Goal: Communication & Community: Share content

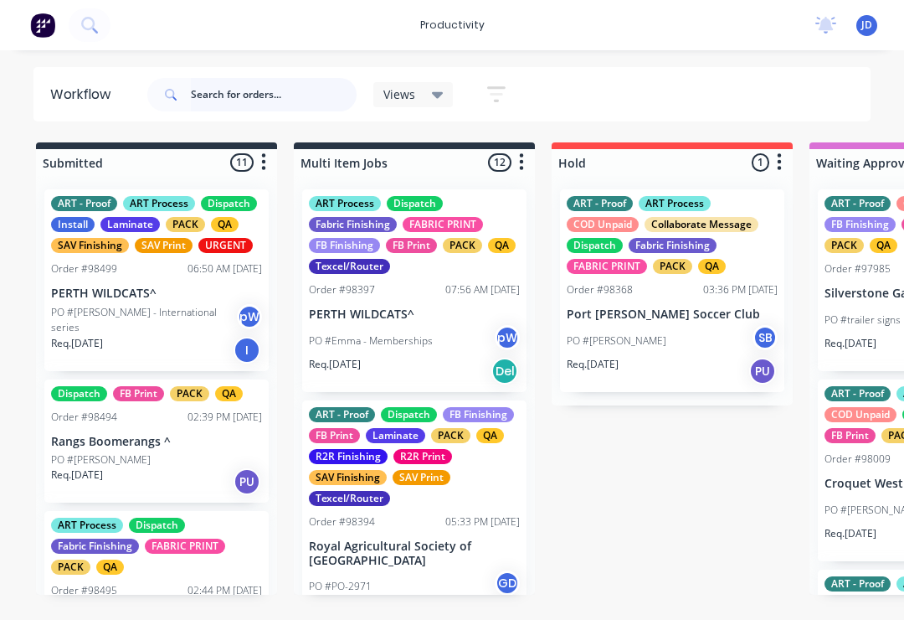
click at [239, 94] on input "text" at bounding box center [274, 94] width 166 height 33
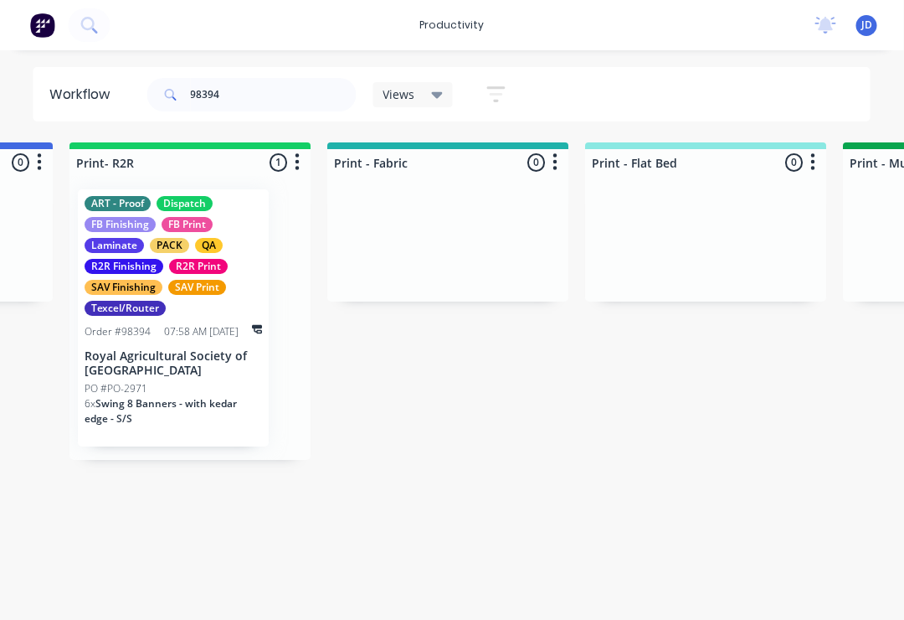
scroll to position [0, 2030]
click at [183, 365] on p "Royal Agricultural Society of [GEOGRAPHIC_DATA]" at bounding box center [174, 363] width 178 height 28
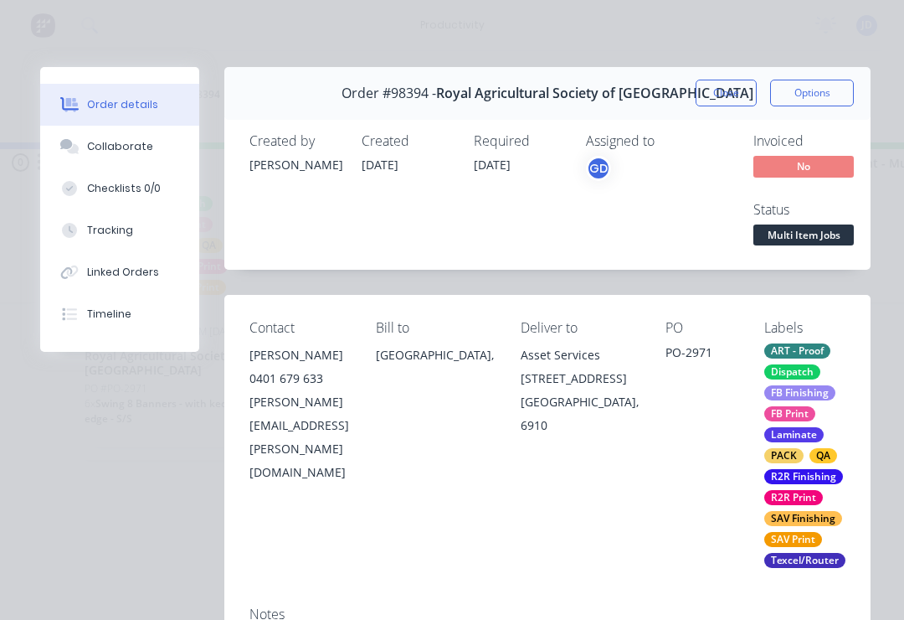
click at [138, 149] on div "Collaborate" at bounding box center [120, 146] width 66 height 15
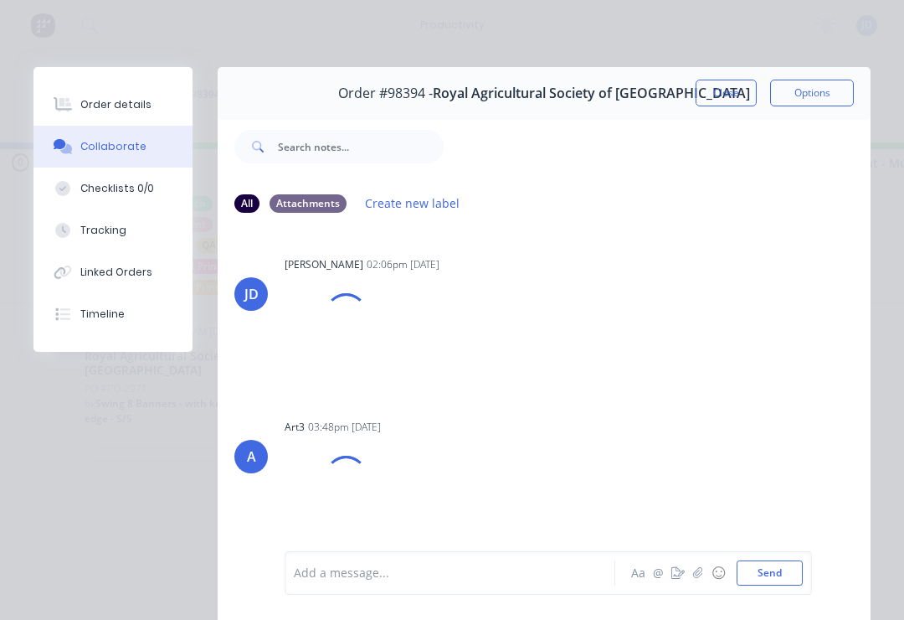
click at [693, 578] on button "button" at bounding box center [698, 573] width 20 height 20
click at [790, 569] on button "Send" at bounding box center [770, 572] width 66 height 25
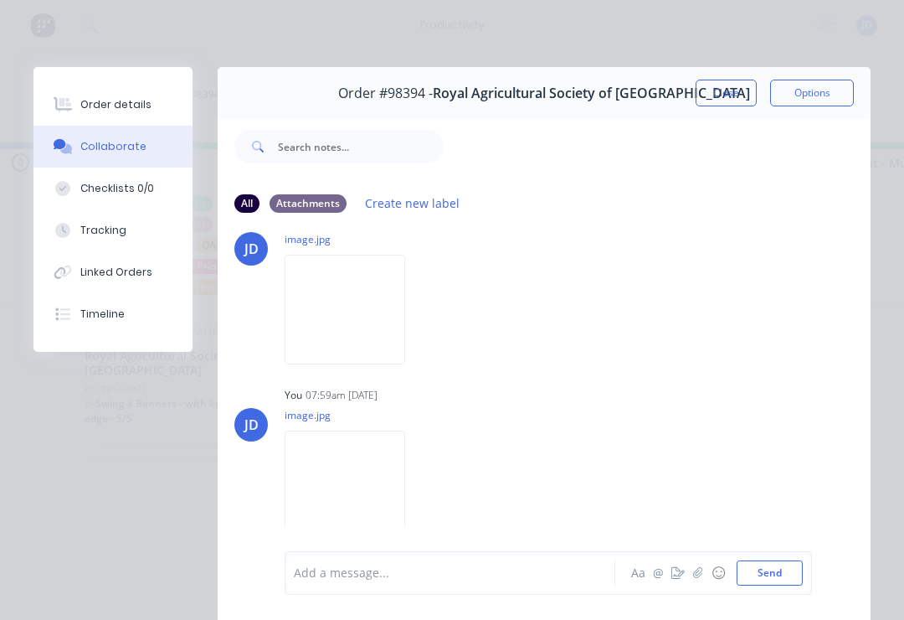
scroll to position [4039, 0]
click at [706, 577] on button "button" at bounding box center [698, 573] width 20 height 20
click at [800, 563] on button "Send" at bounding box center [770, 572] width 66 height 25
click at [706, 575] on button "button" at bounding box center [698, 573] width 20 height 20
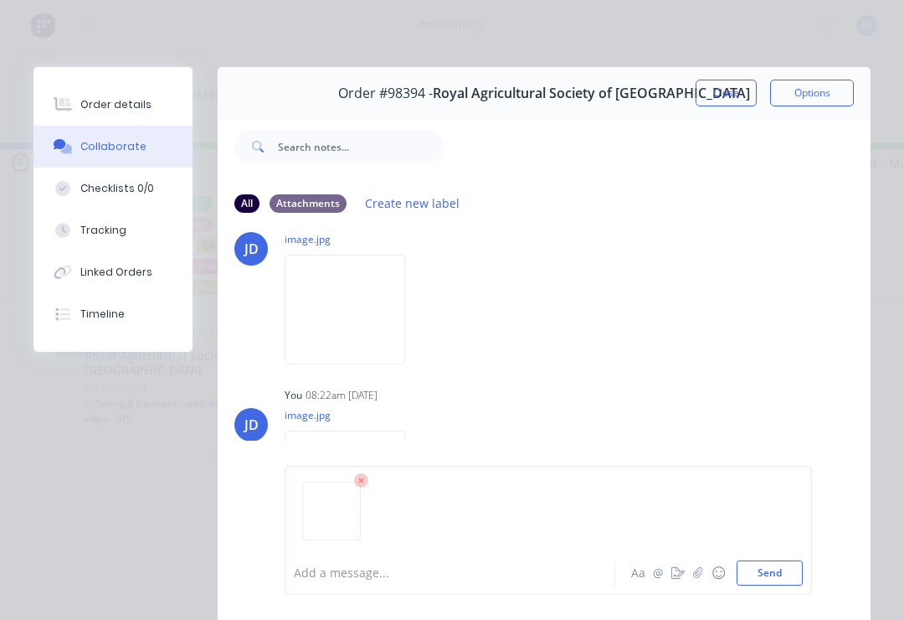
click at [801, 569] on button "Send" at bounding box center [770, 572] width 66 height 25
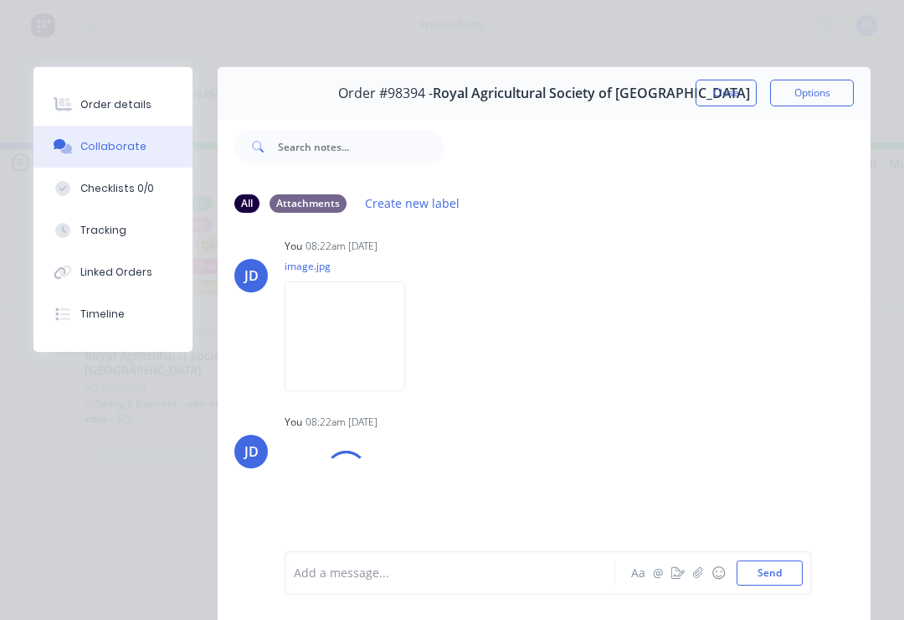
scroll to position [4364, 0]
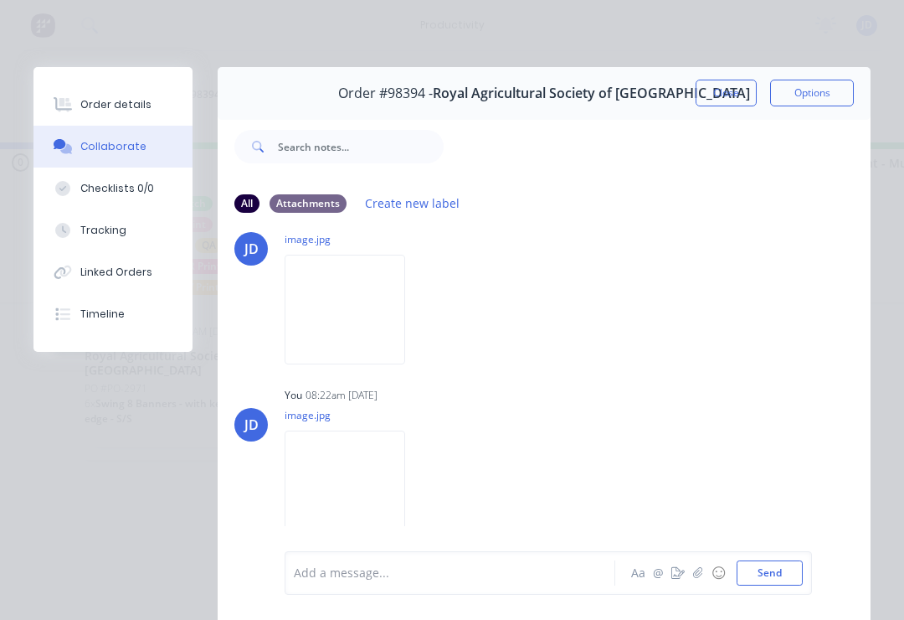
click at [711, 91] on button "Close" at bounding box center [726, 93] width 61 height 27
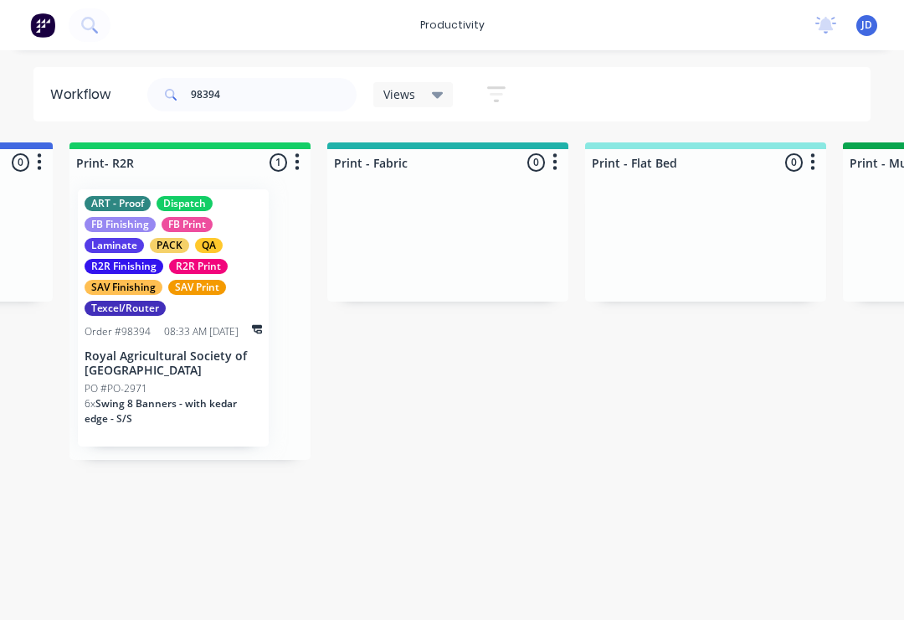
click at [193, 375] on p "Royal Agricultural Society of [GEOGRAPHIC_DATA]" at bounding box center [174, 363] width 178 height 28
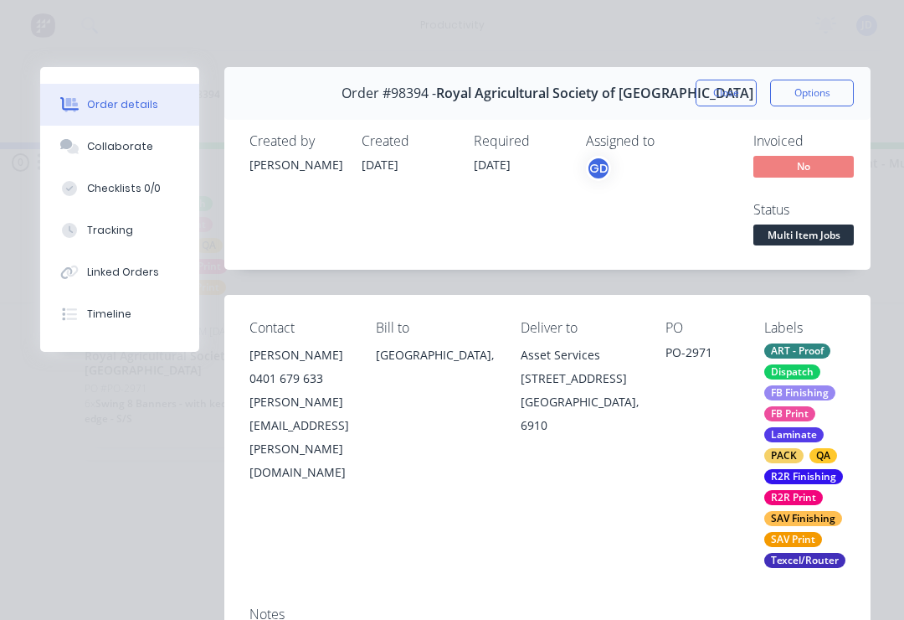
click at [138, 148] on div "Collaborate" at bounding box center [120, 146] width 66 height 15
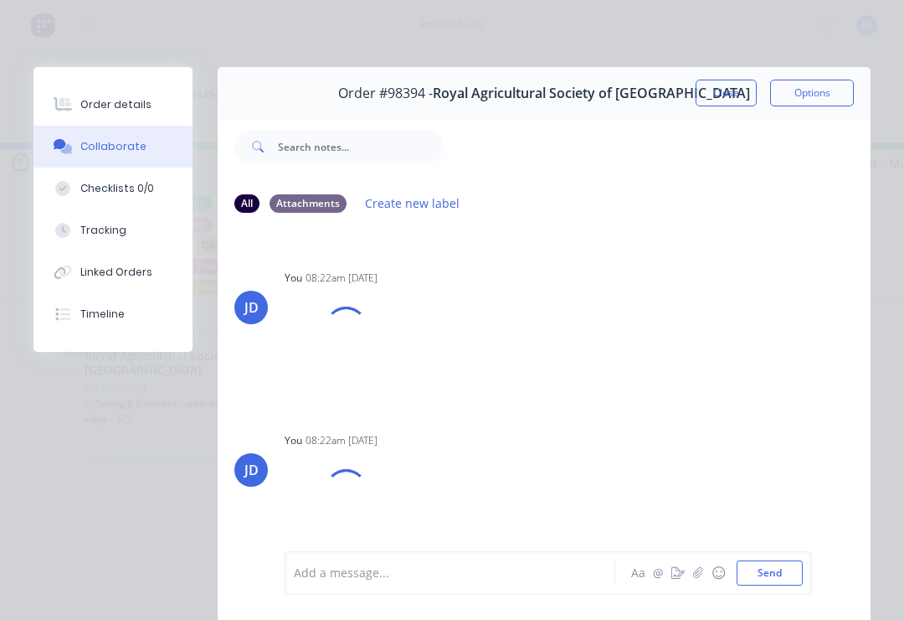
scroll to position [3902, 0]
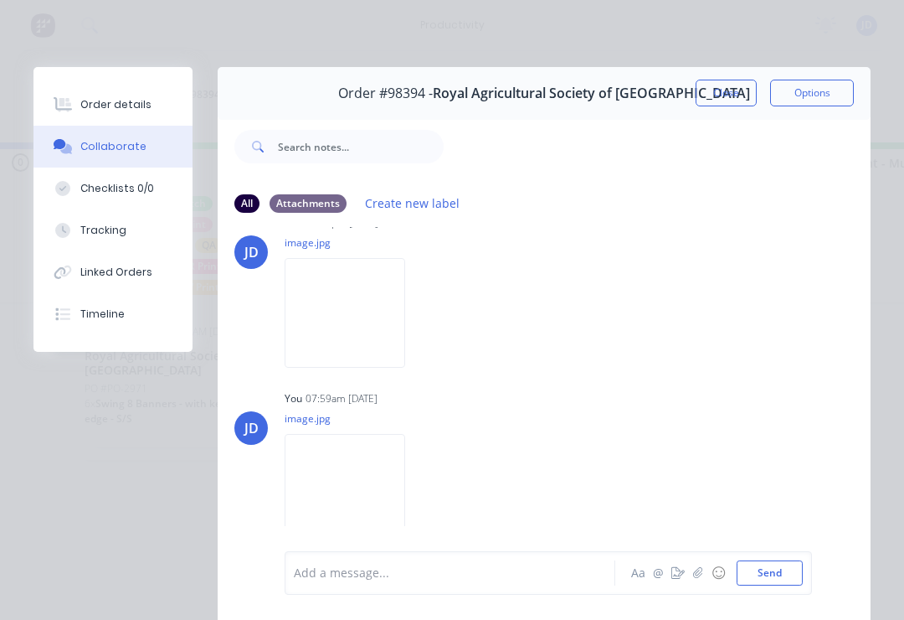
click at [696, 579] on button "button" at bounding box center [698, 573] width 20 height 20
click at [798, 564] on button "Send" at bounding box center [770, 572] width 66 height 25
click at [718, 101] on button "Close" at bounding box center [726, 93] width 61 height 27
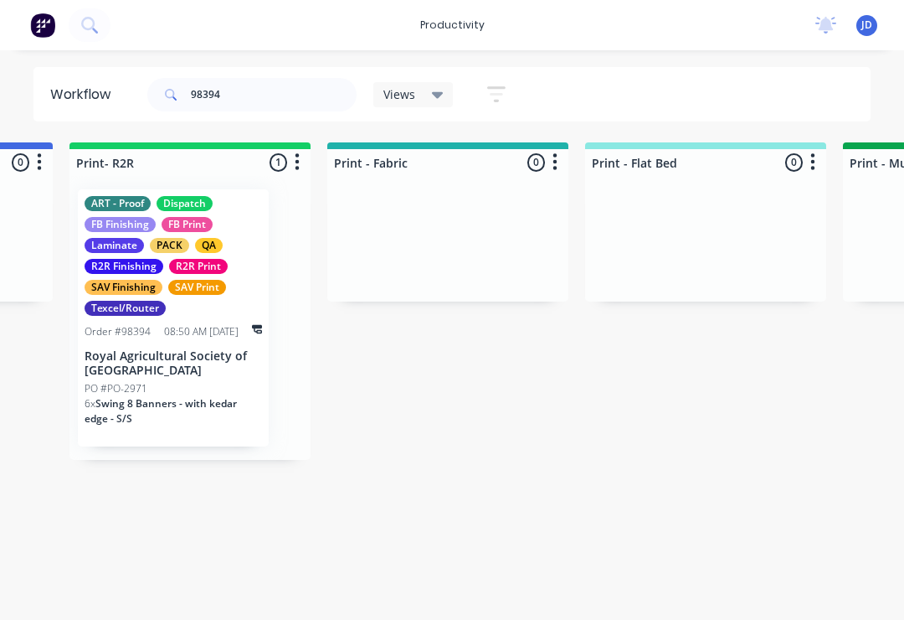
click at [192, 351] on p "Royal Agricultural Society of [GEOGRAPHIC_DATA]" at bounding box center [174, 363] width 178 height 28
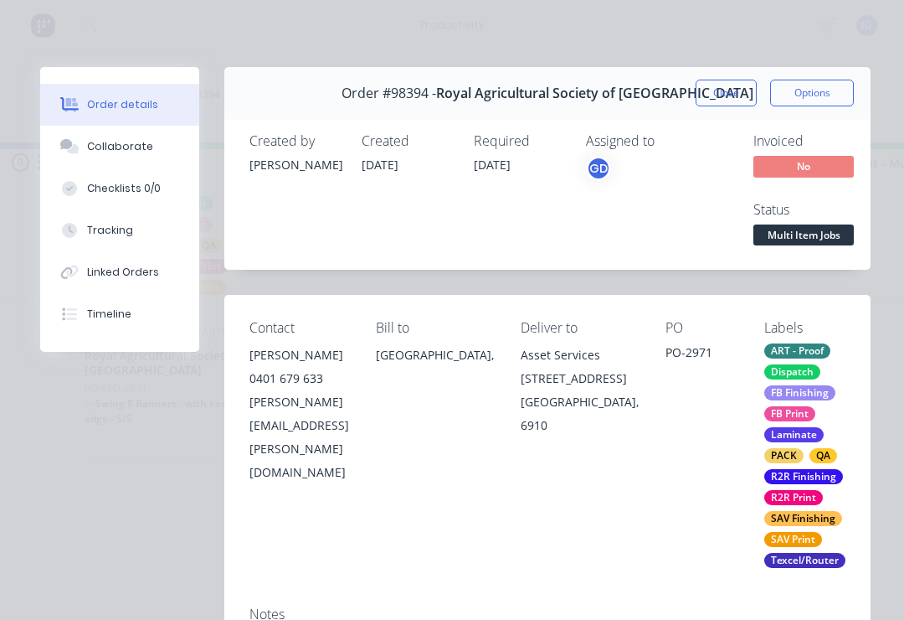
click at [141, 152] on div "Collaborate" at bounding box center [120, 146] width 66 height 15
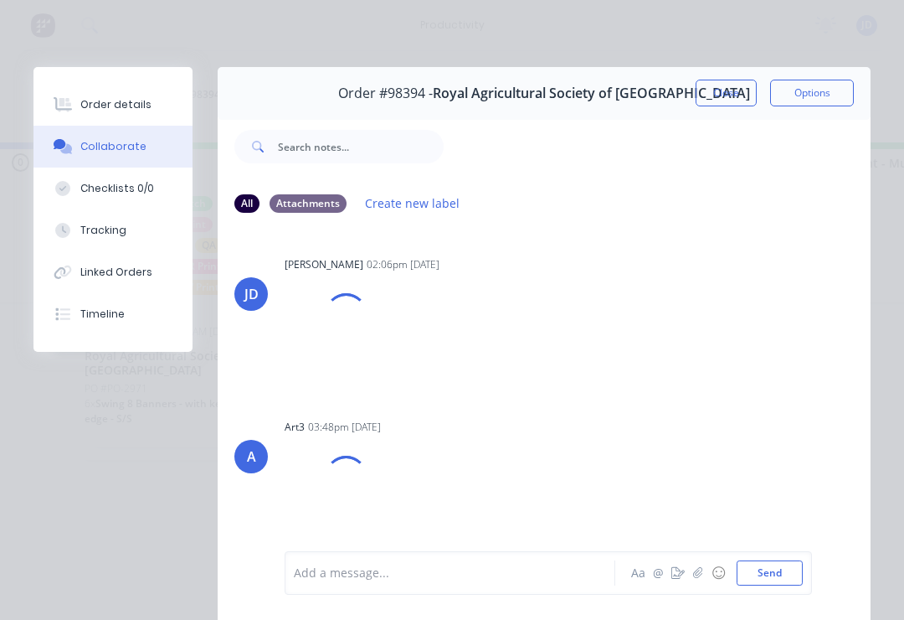
click at [685, 579] on button "button" at bounding box center [678, 573] width 20 height 20
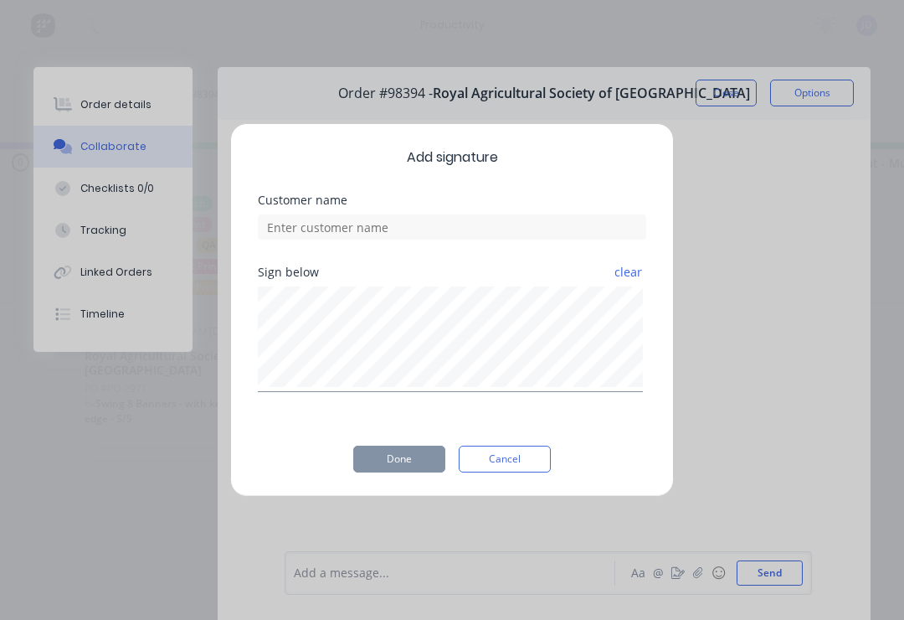
click at [508, 466] on button "Cancel" at bounding box center [505, 458] width 92 height 27
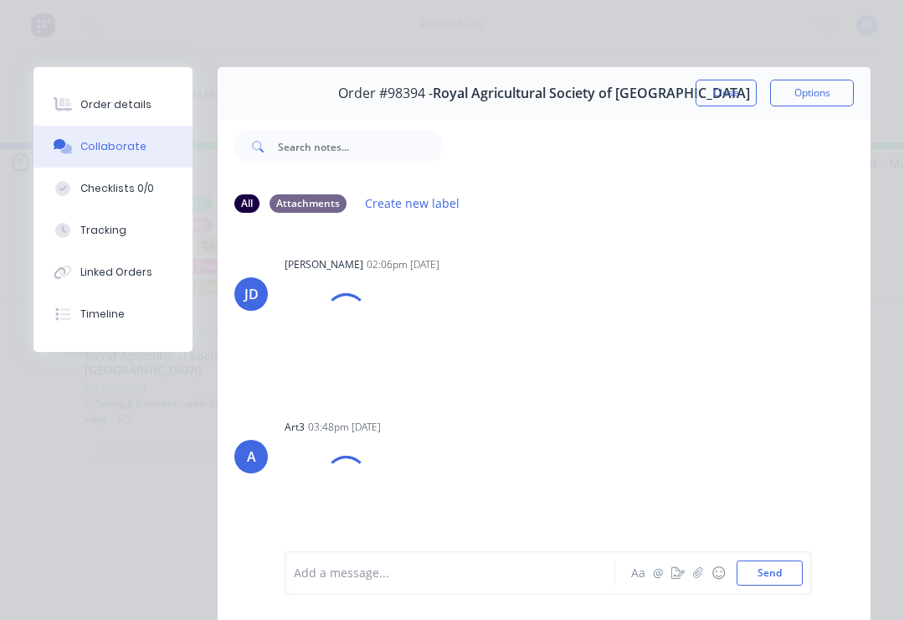
click at [698, 580] on button "button" at bounding box center [698, 573] width 20 height 20
click at [800, 572] on button "Send" at bounding box center [770, 572] width 66 height 25
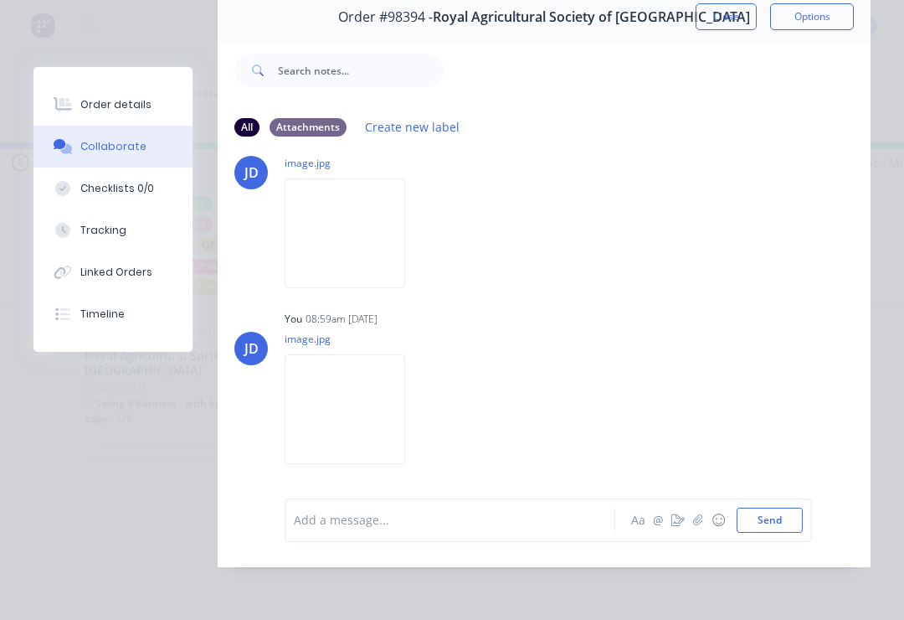
scroll to position [4749, 0]
click at [703, 525] on icon "button" at bounding box center [698, 520] width 10 height 12
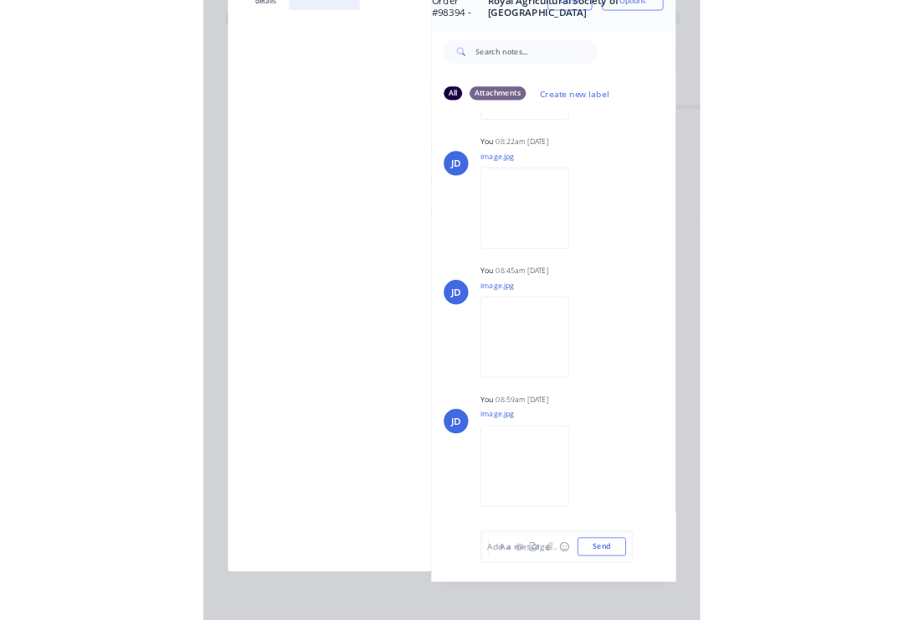
scroll to position [0, 0]
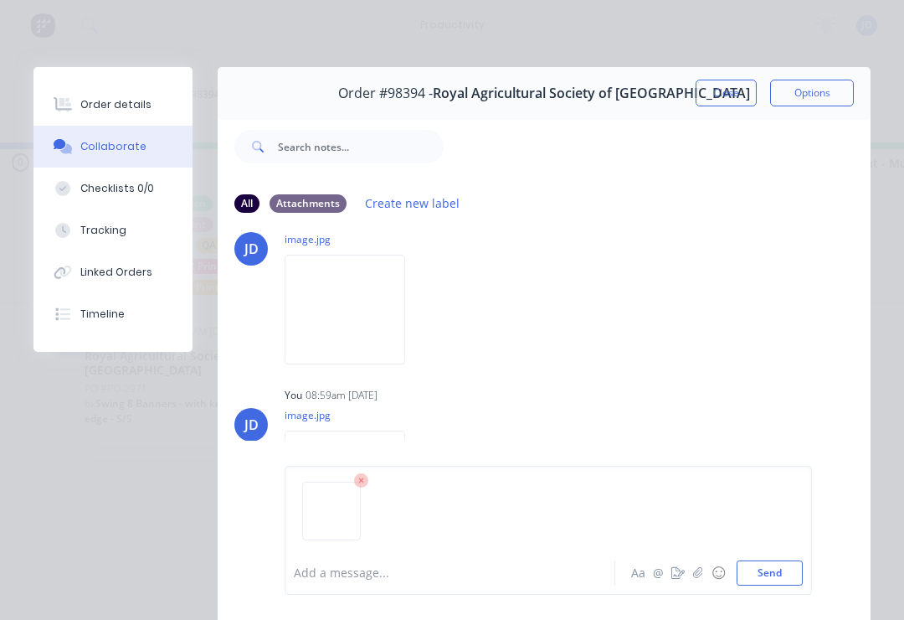
click at [790, 569] on button "Send" at bounding box center [770, 572] width 66 height 25
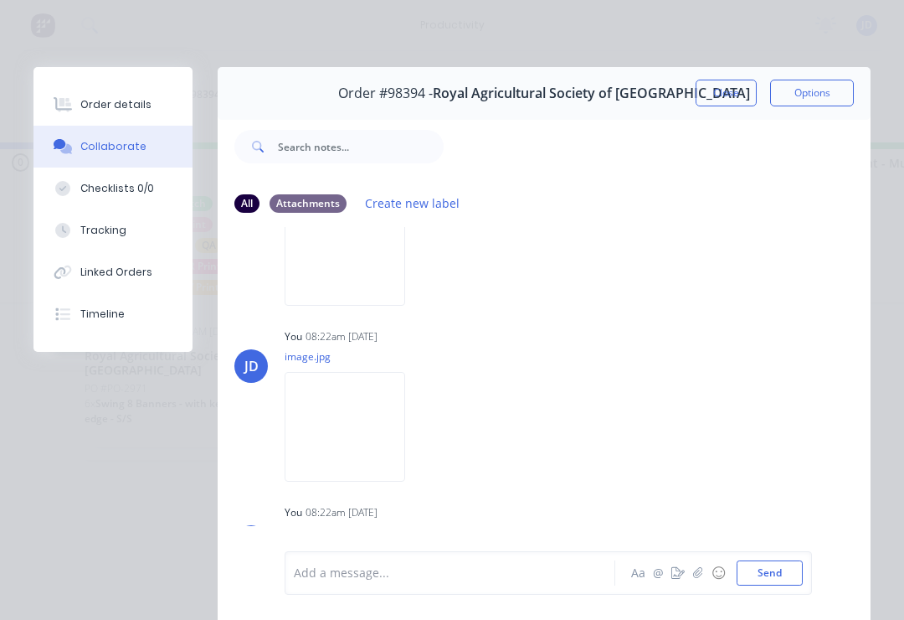
click at [718, 96] on button "Close" at bounding box center [726, 93] width 61 height 27
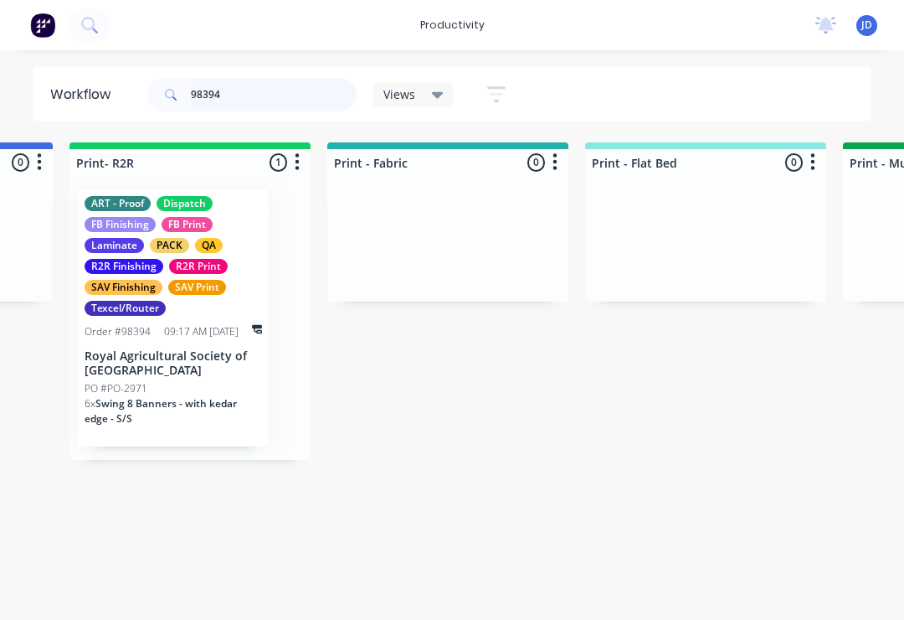
click at [250, 100] on input "98394" at bounding box center [274, 94] width 166 height 33
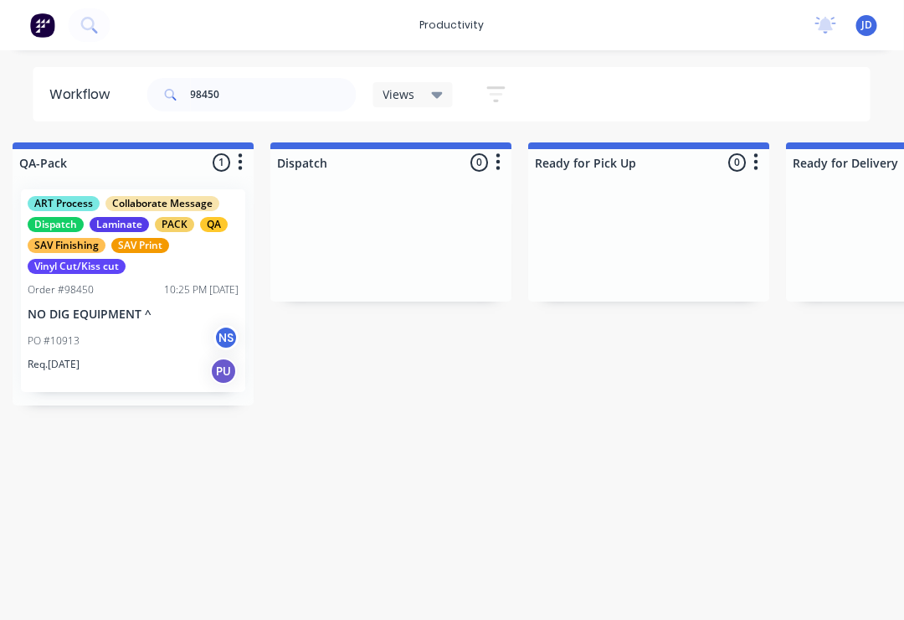
scroll to position [0, 4312]
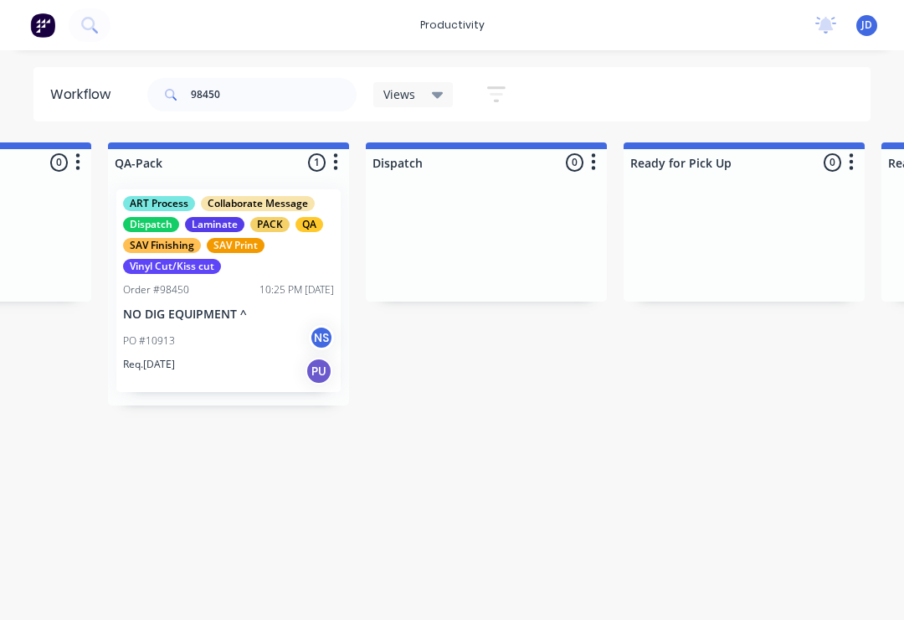
click at [224, 346] on div "PO #10913 NS" at bounding box center [228, 341] width 211 height 32
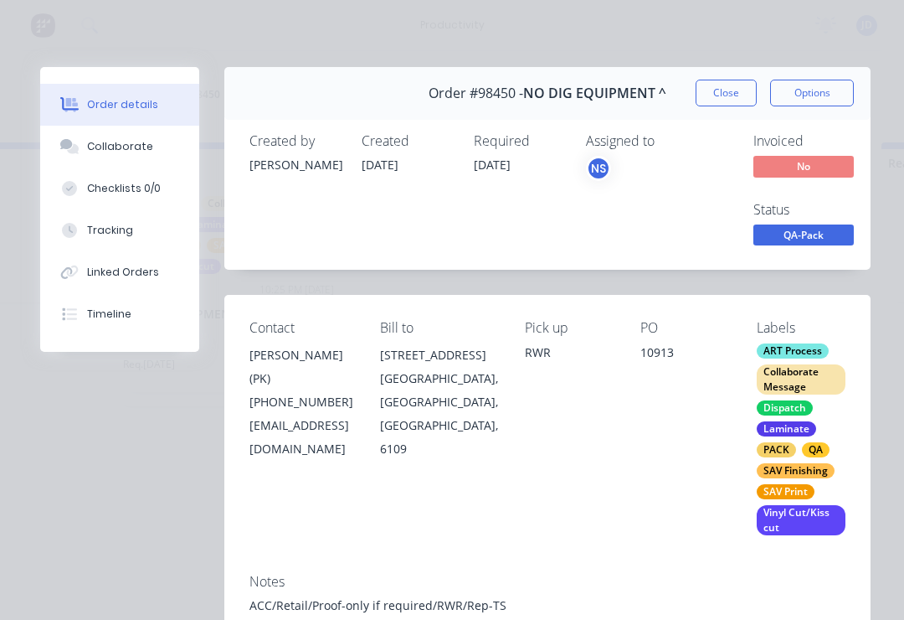
click at [123, 149] on div "Collaborate" at bounding box center [120, 146] width 66 height 15
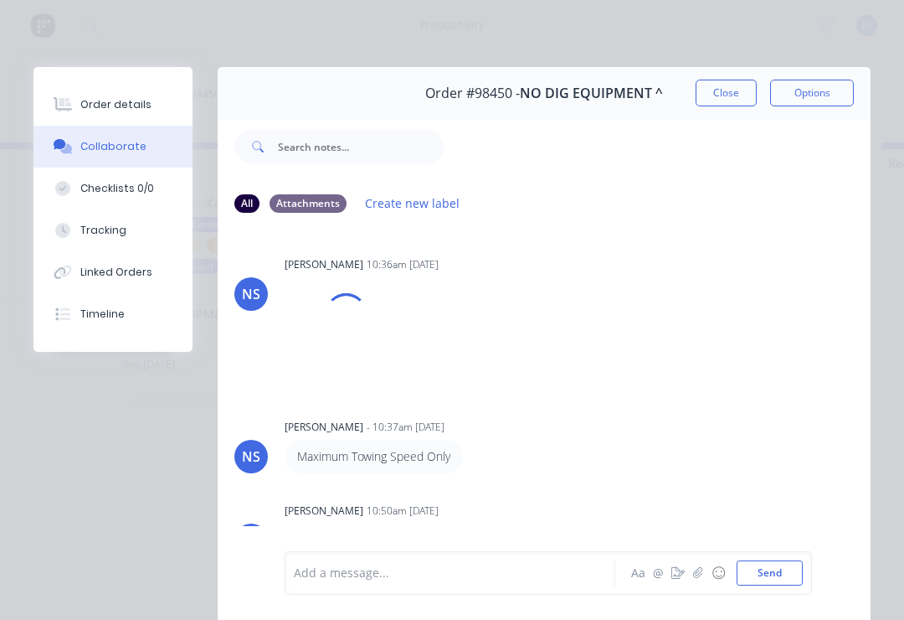
click at [694, 579] on icon "button" at bounding box center [698, 573] width 10 height 12
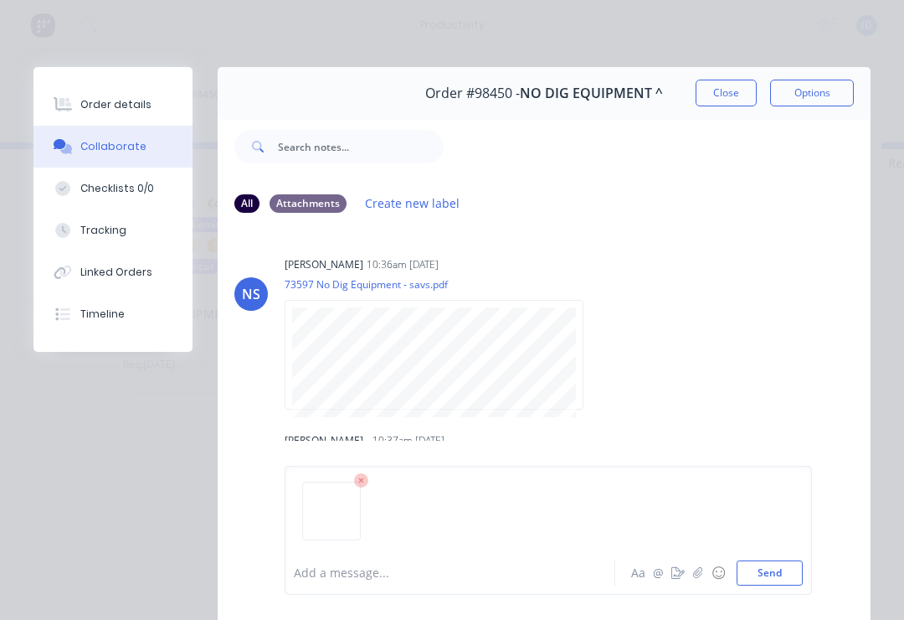
click at [808, 558] on div "Add a message... Aa @ ☺ Send" at bounding box center [549, 530] width 528 height 129
click at [791, 564] on button "Send" at bounding box center [770, 572] width 66 height 25
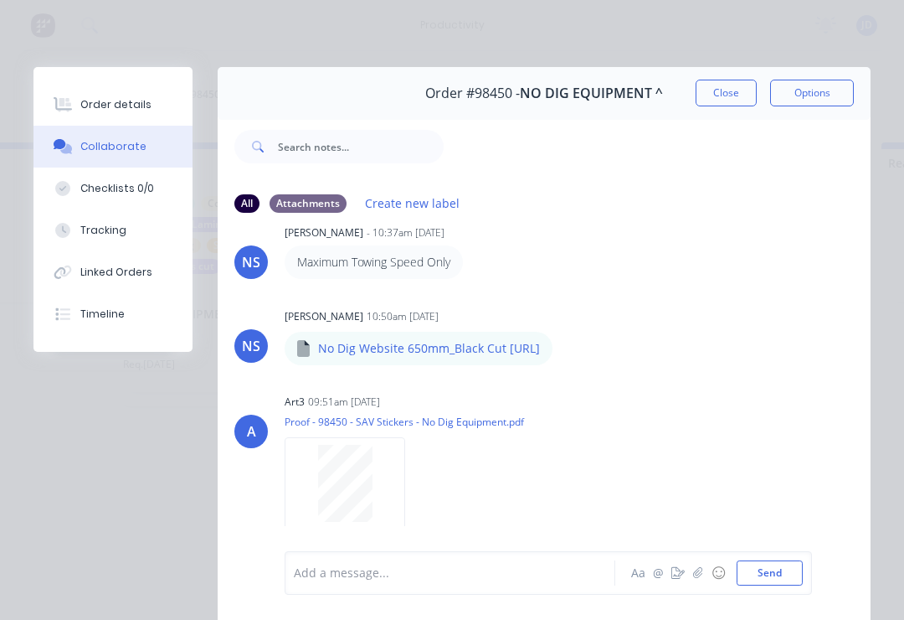
click at [728, 102] on button "Close" at bounding box center [726, 93] width 61 height 27
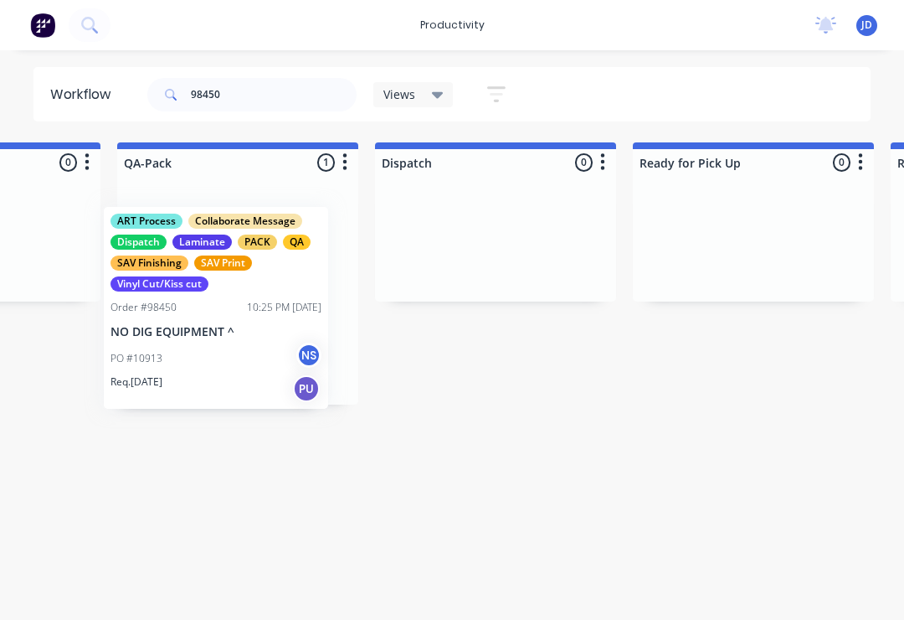
scroll to position [0, 4299]
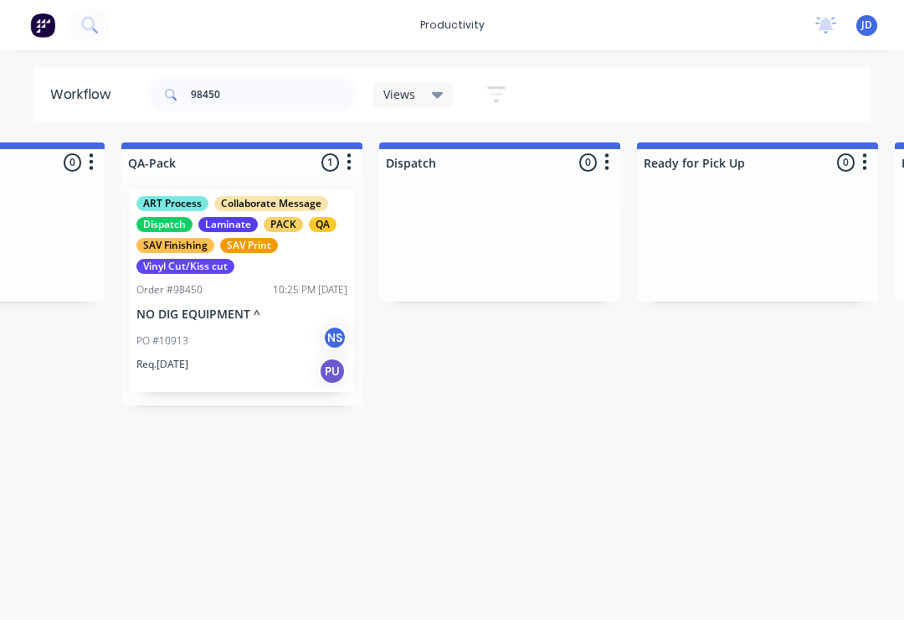
click at [270, 310] on p "NO DIG EQUIPMENT ^" at bounding box center [241, 314] width 211 height 14
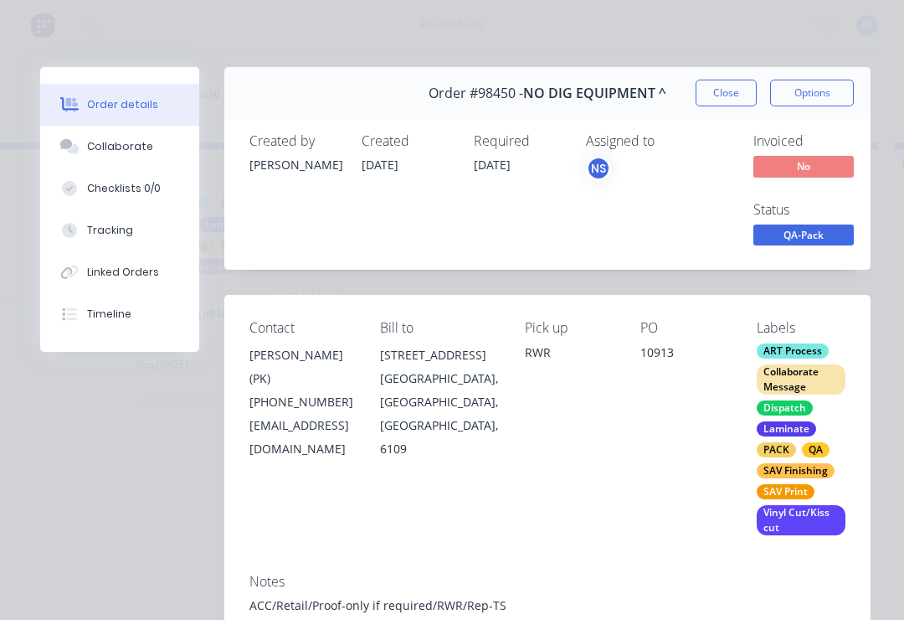
click at [140, 155] on button "Collaborate" at bounding box center [119, 147] width 159 height 42
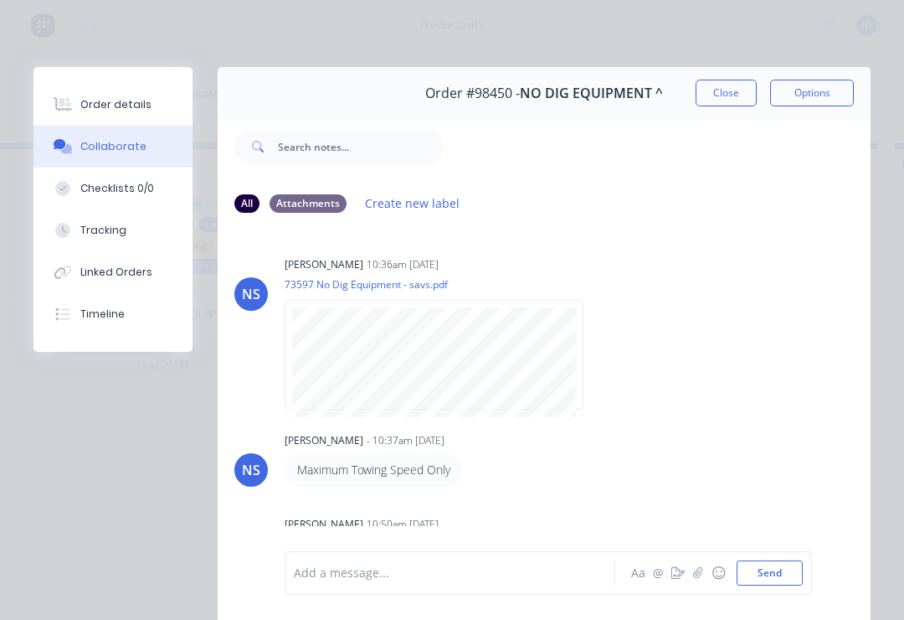
scroll to position [-1, 0]
click at [726, 94] on button "Close" at bounding box center [726, 93] width 61 height 27
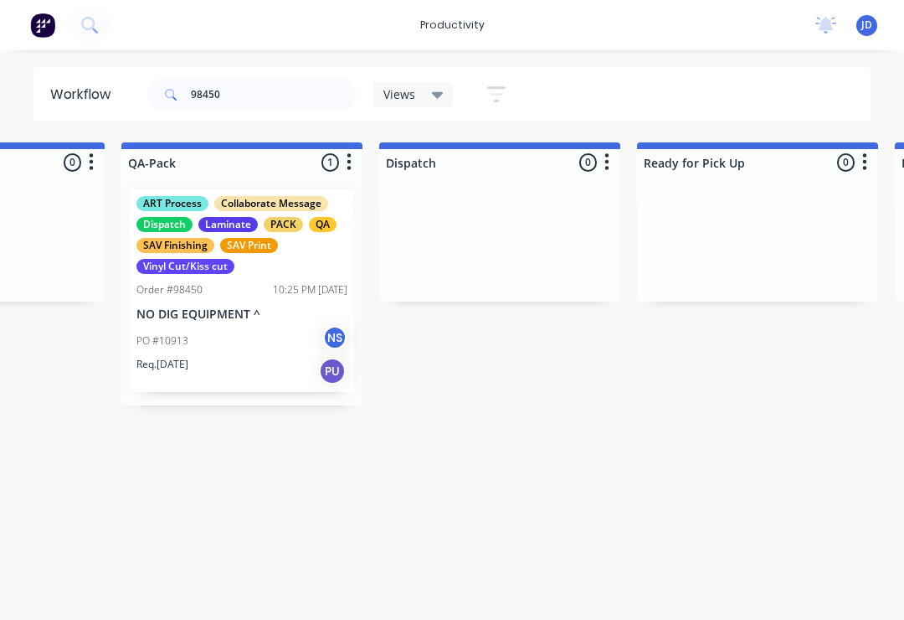
scroll to position [0, 4298]
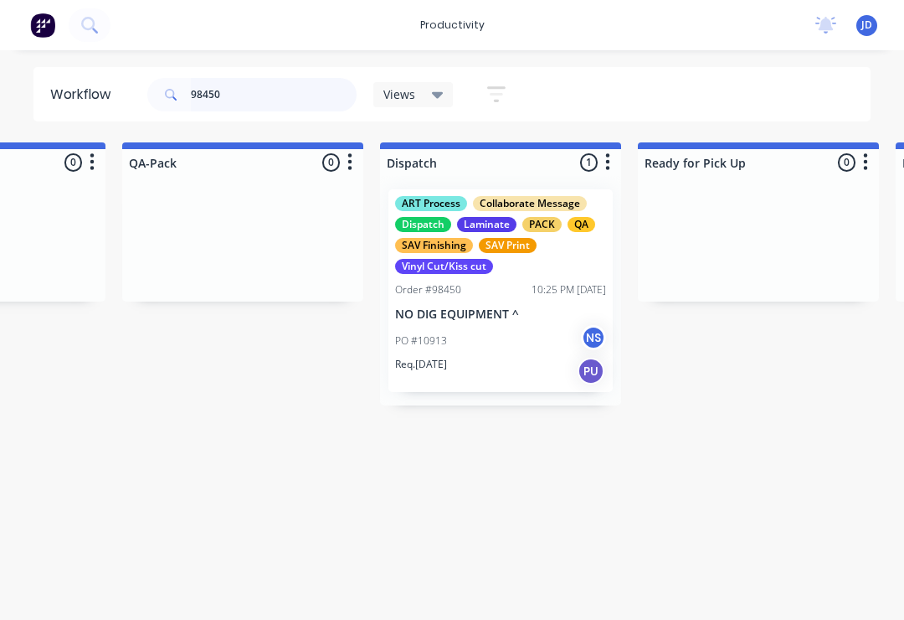
click at [259, 96] on input "98450" at bounding box center [274, 94] width 166 height 33
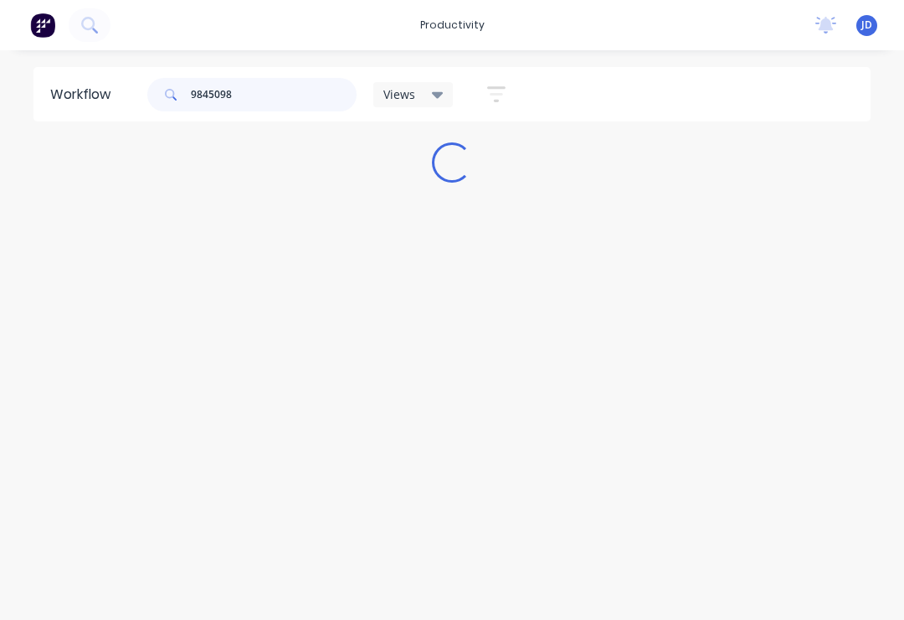
scroll to position [0, 0]
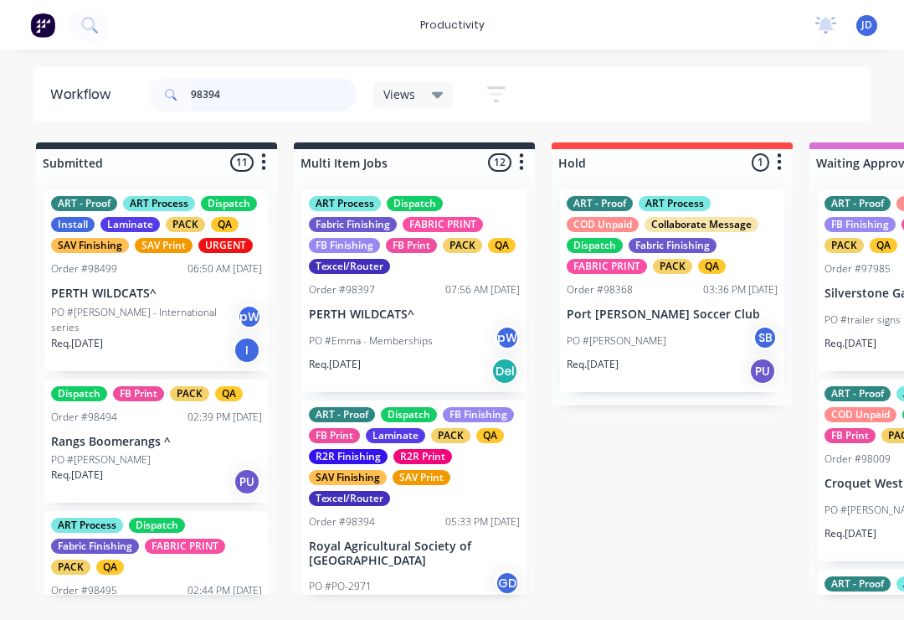
click at [248, 104] on input "98394" at bounding box center [274, 94] width 166 height 33
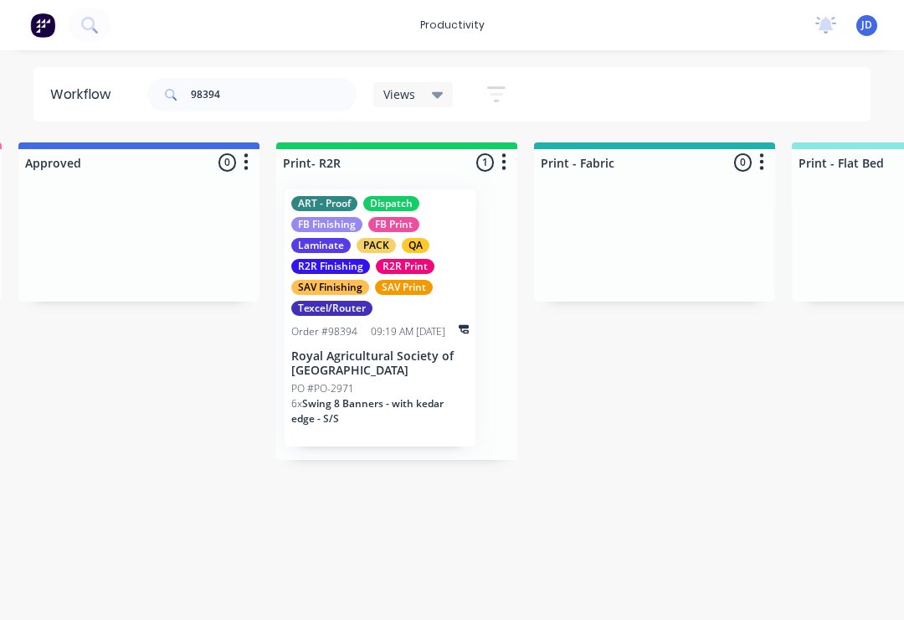
scroll to position [0, 1892]
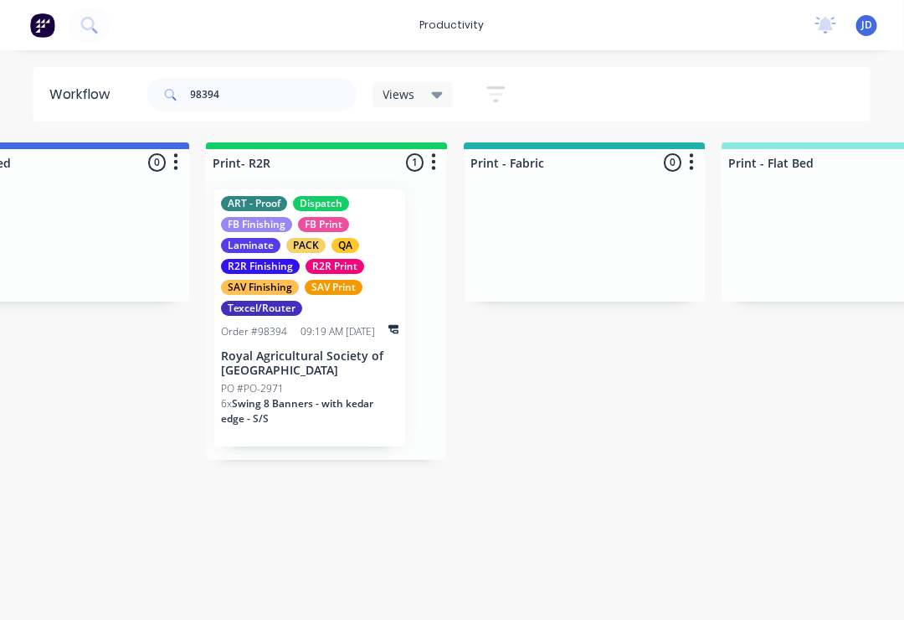
click at [326, 341] on div "ART - Proof Dispatch FB Finishing FB Print Laminate PACK QA R2R Finishing R2R P…" at bounding box center [310, 317] width 191 height 257
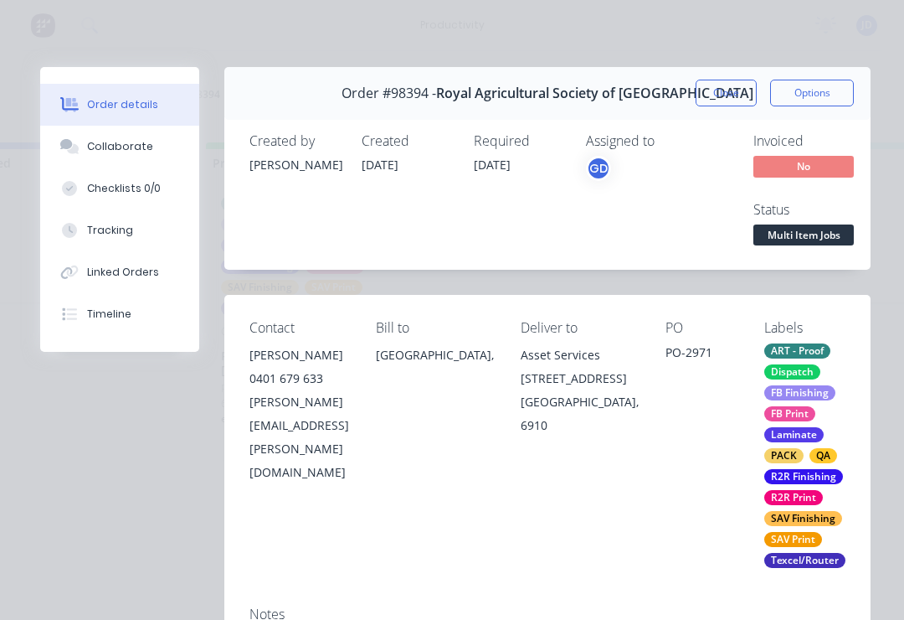
click at [126, 158] on button "Collaborate" at bounding box center [119, 147] width 159 height 42
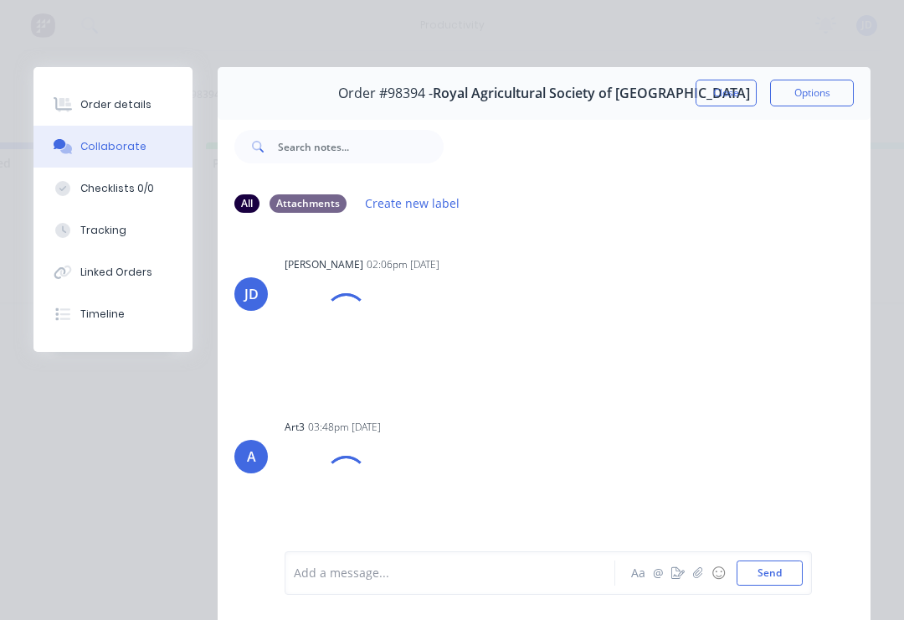
click at [698, 576] on icon "button" at bounding box center [698, 573] width 10 height 12
click at [796, 573] on button "Send" at bounding box center [770, 572] width 66 height 25
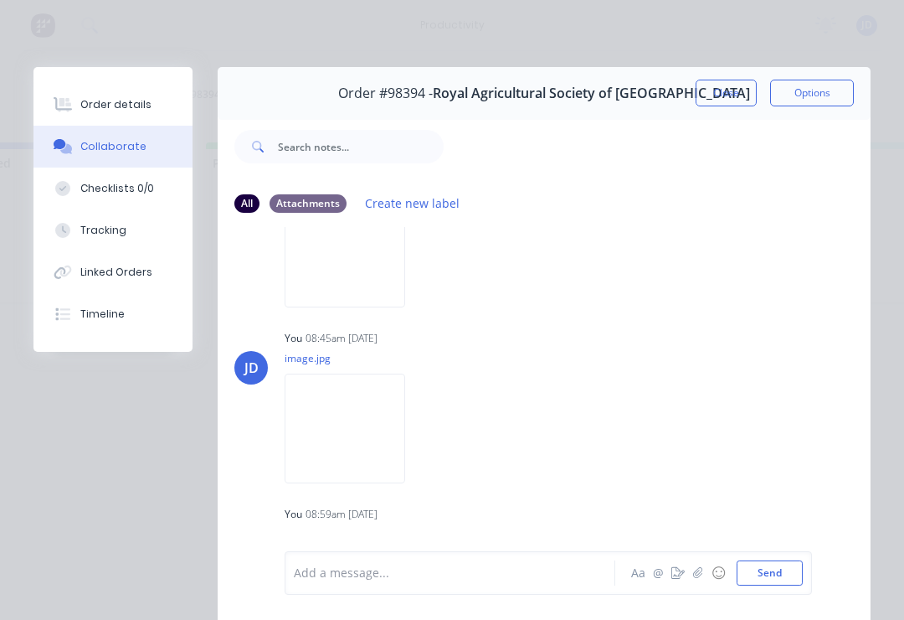
click at [716, 88] on button "Close" at bounding box center [726, 93] width 61 height 27
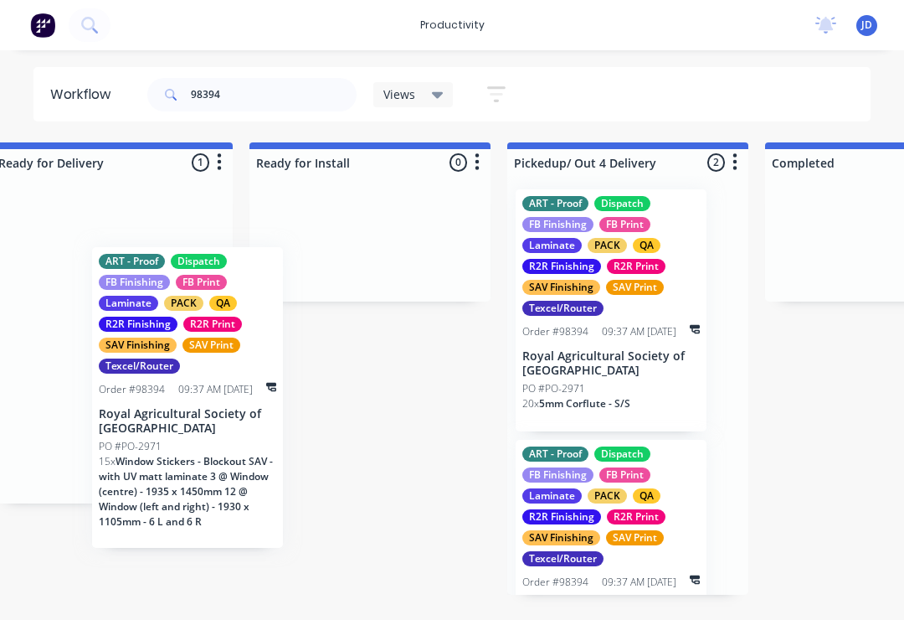
scroll to position [0, 5196]
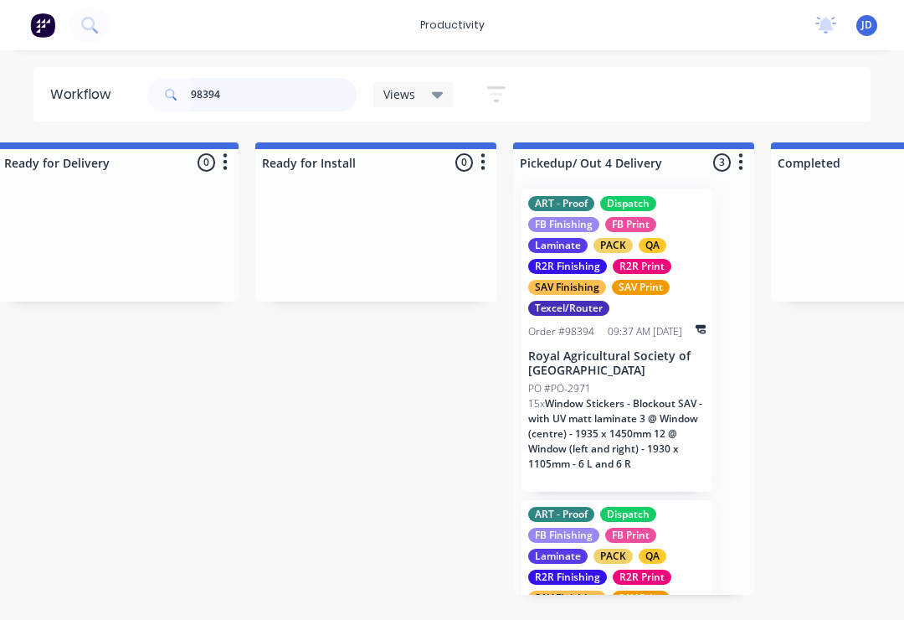
click at [250, 98] on input "98394" at bounding box center [274, 94] width 166 height 33
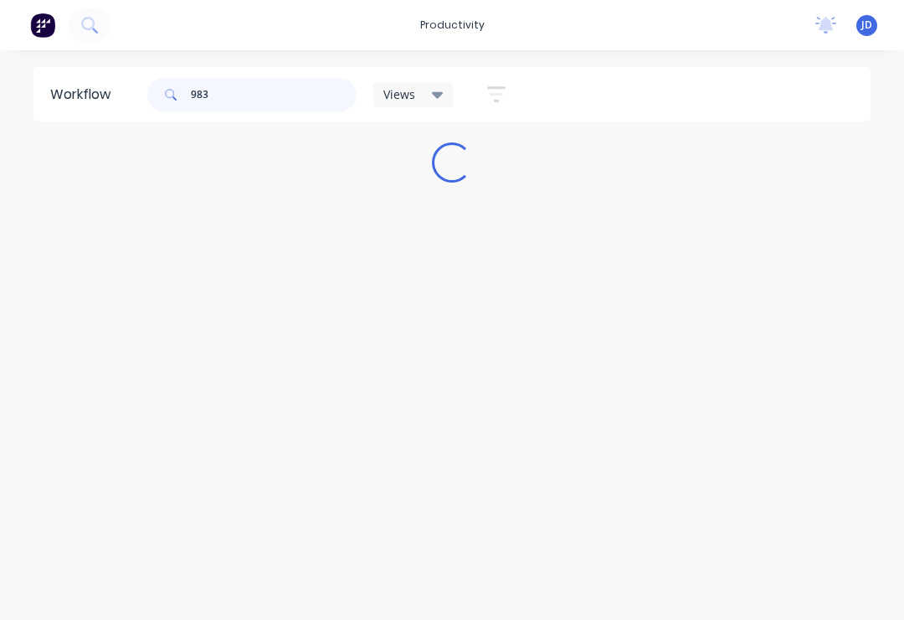
scroll to position [0, 0]
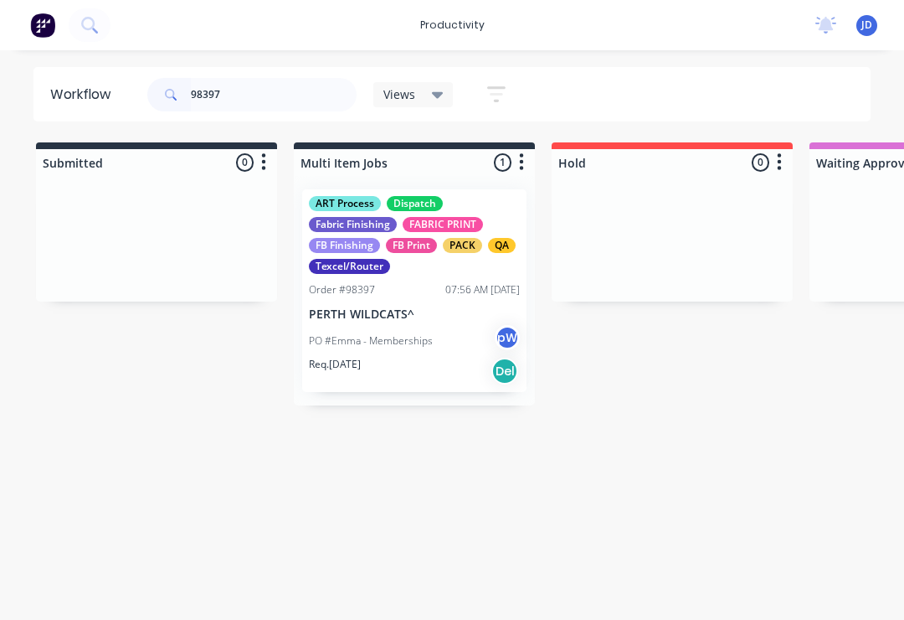
click at [412, 307] on p "PERTH WILDCATS^" at bounding box center [414, 314] width 211 height 14
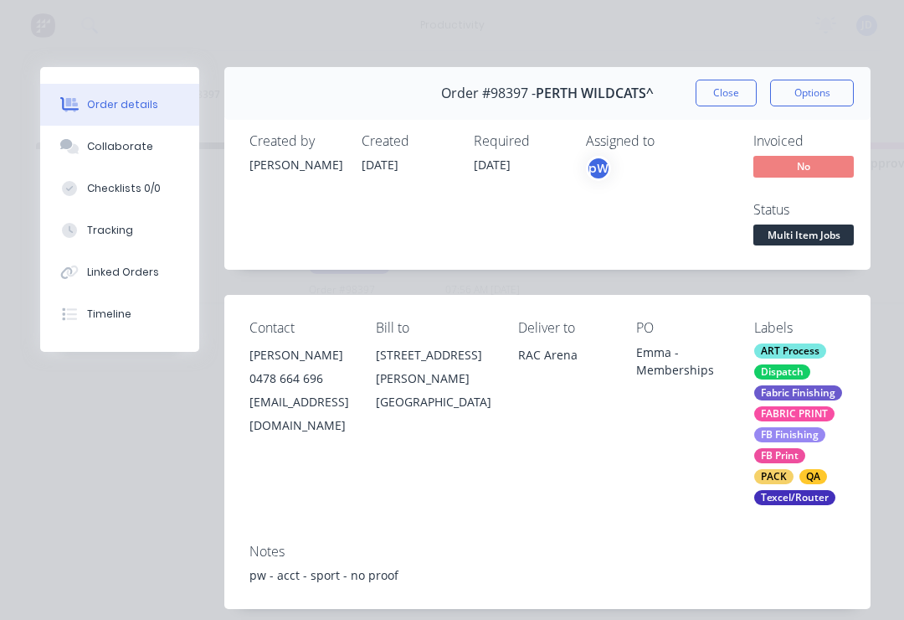
click at [123, 142] on div "Collaborate" at bounding box center [120, 146] width 66 height 15
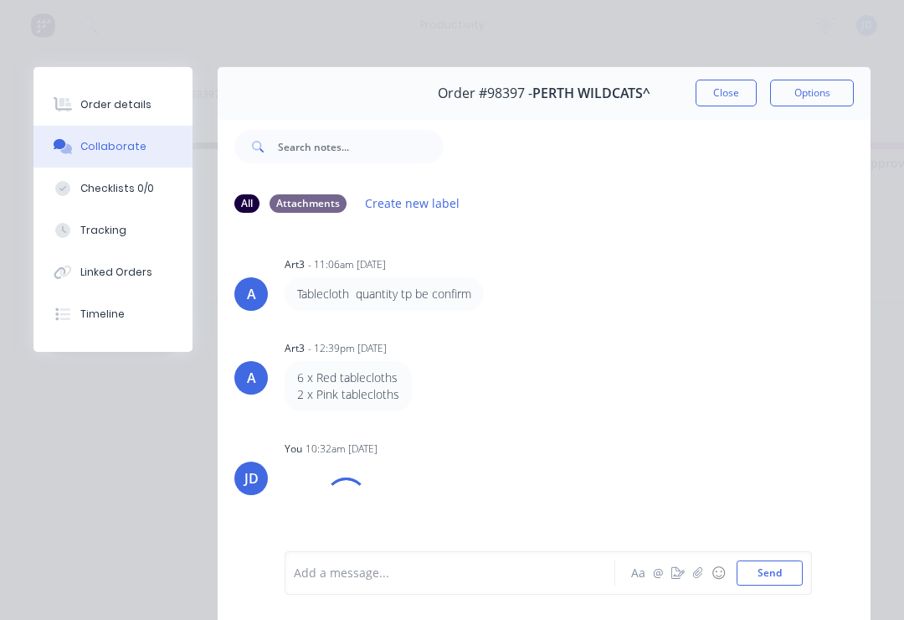
click at [704, 566] on button "button" at bounding box center [698, 573] width 20 height 20
click at [773, 581] on button "Send" at bounding box center [770, 572] width 66 height 25
click at [701, 569] on icon "button" at bounding box center [698, 573] width 10 height 12
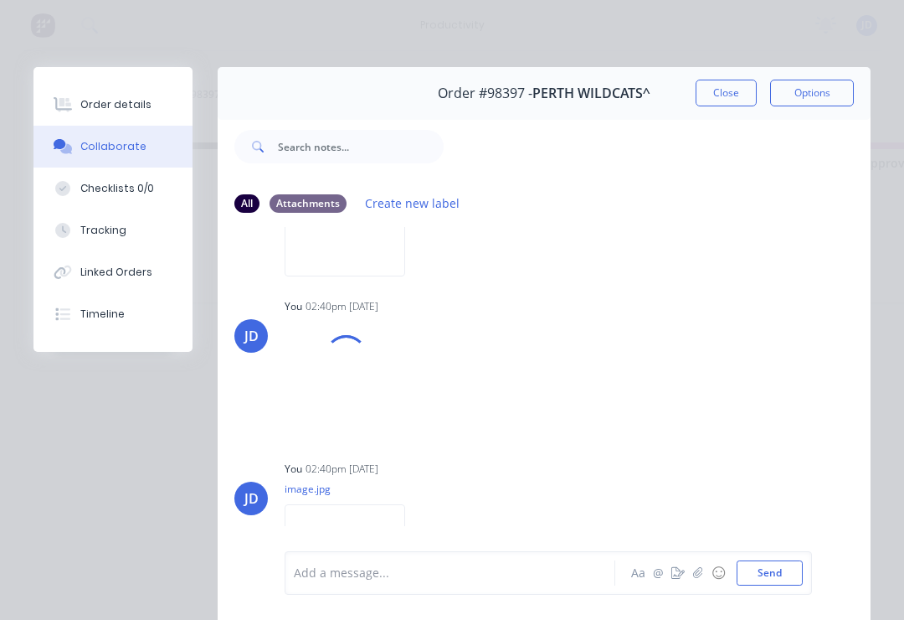
scroll to position [829, 0]
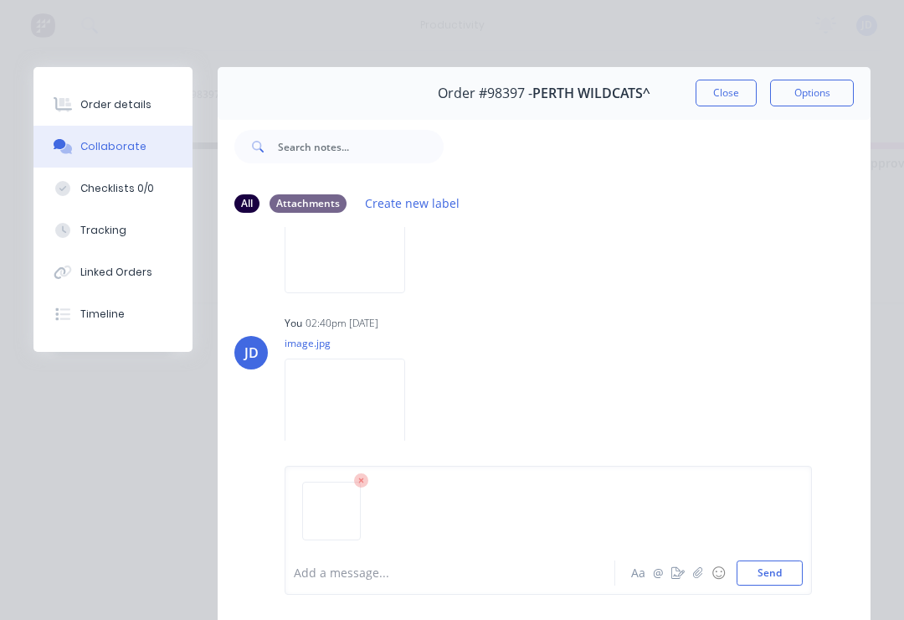
click at [791, 566] on button "Send" at bounding box center [770, 572] width 66 height 25
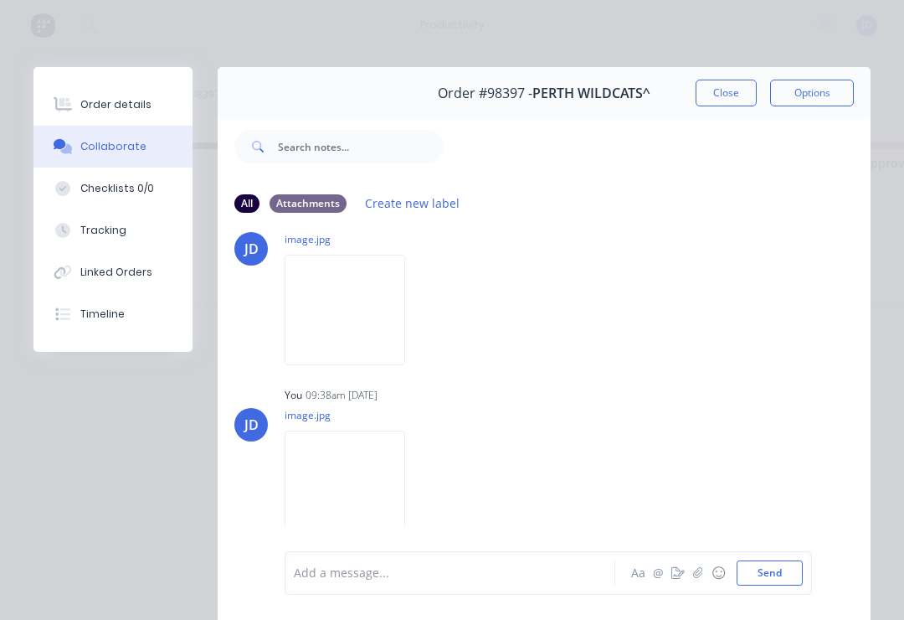
scroll to position [1318, 0]
click at [720, 95] on button "Close" at bounding box center [726, 93] width 61 height 27
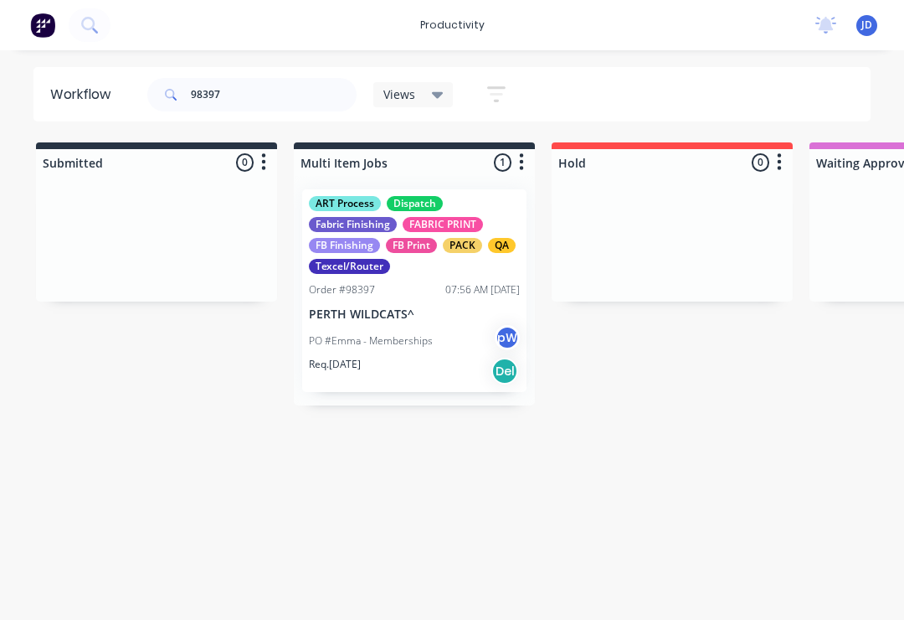
click at [425, 302] on div "ART Process Dispatch Fabric Finishing FABRIC PRINT FB Finishing FB Print PACK Q…" at bounding box center [414, 290] width 224 height 203
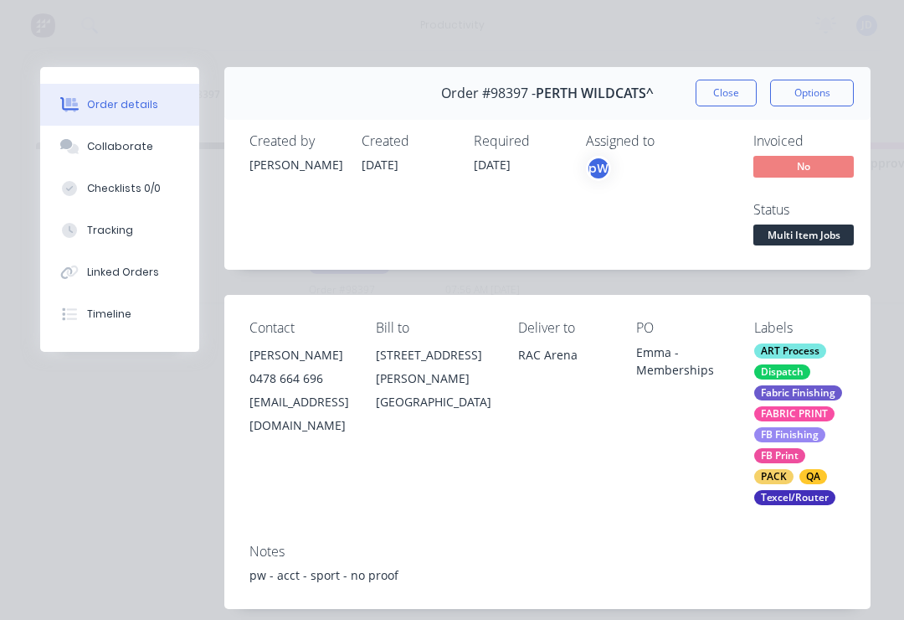
click at [157, 157] on button "Collaborate" at bounding box center [119, 147] width 159 height 42
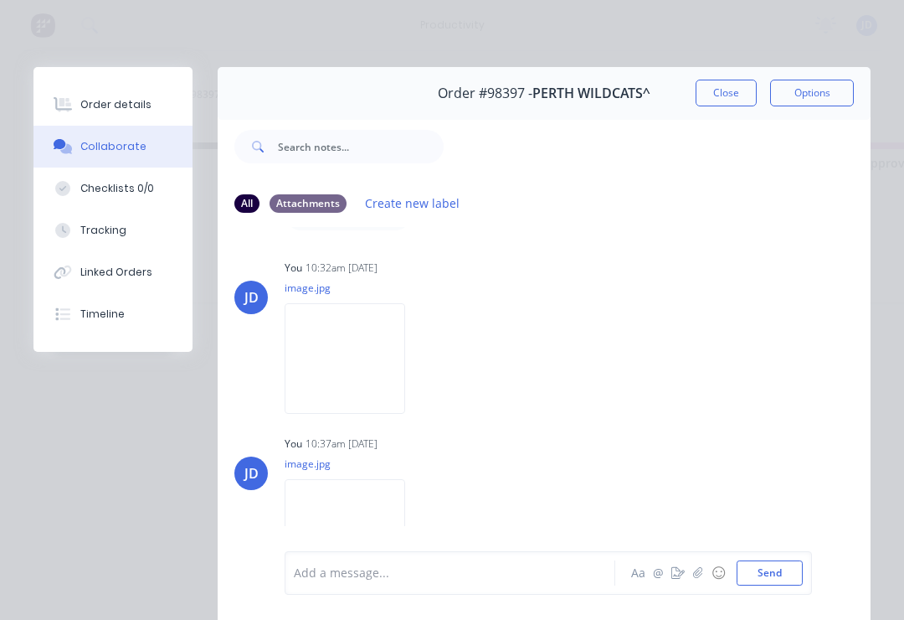
scroll to position [172, 0]
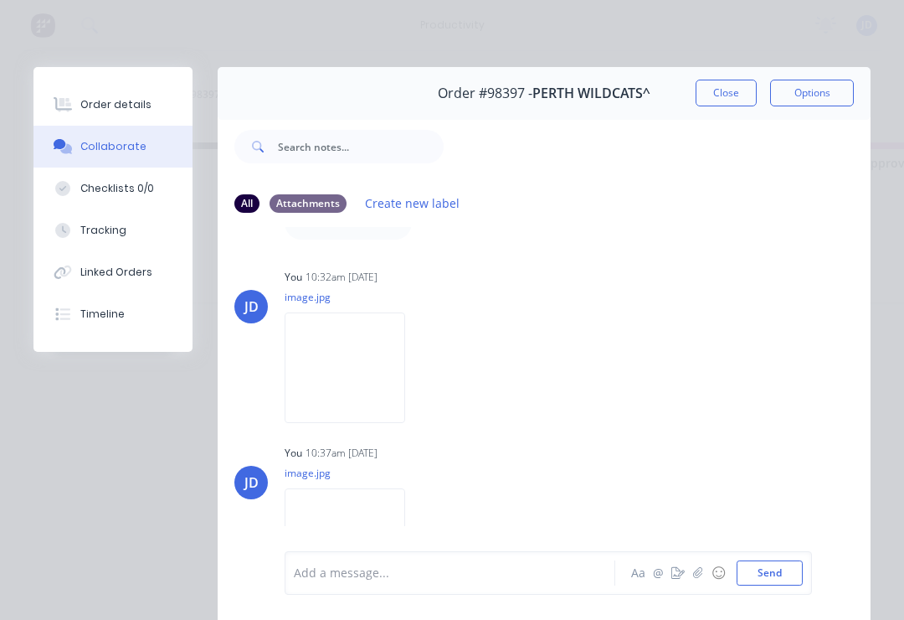
click at [735, 90] on button "Close" at bounding box center [726, 93] width 61 height 27
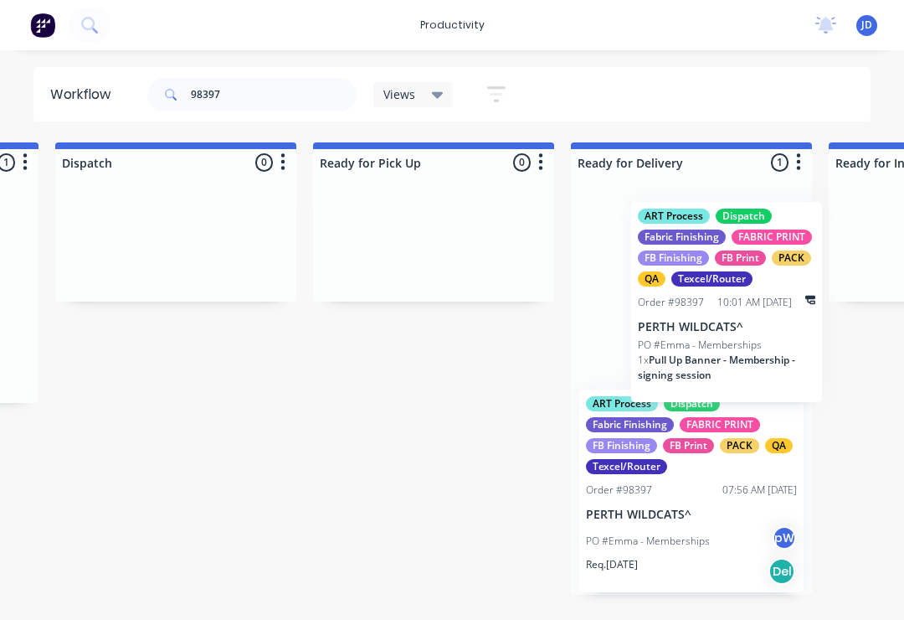
scroll to position [0, 4625]
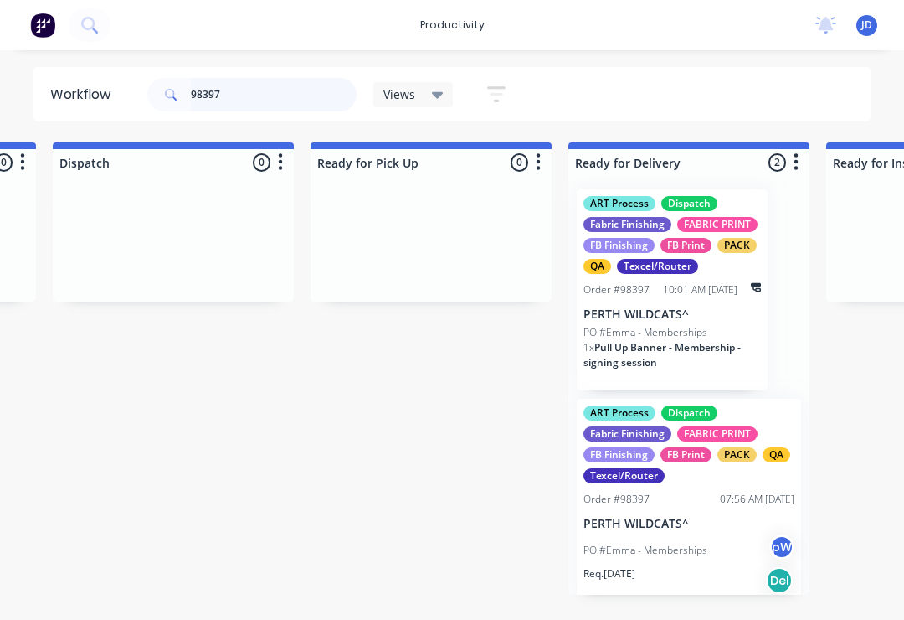
click at [247, 95] on input "98397" at bounding box center [274, 94] width 166 height 33
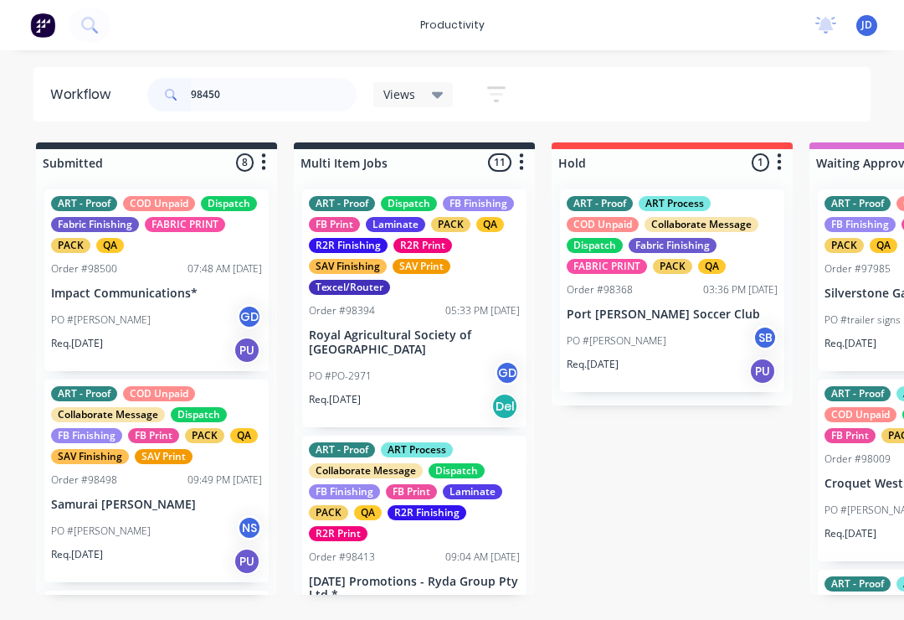
click at [268, 232] on div "ART - Proof COD Unpaid Dispatch Fabric Finishing FABRIC PRINT PACK QA Order #98…" at bounding box center [156, 280] width 224 height 182
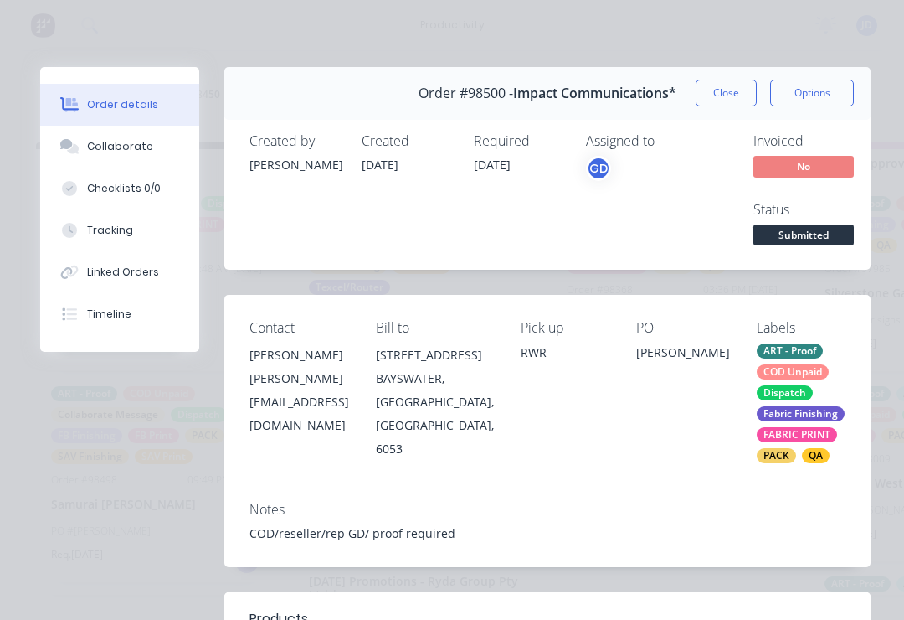
click at [721, 97] on button "Close" at bounding box center [726, 93] width 61 height 27
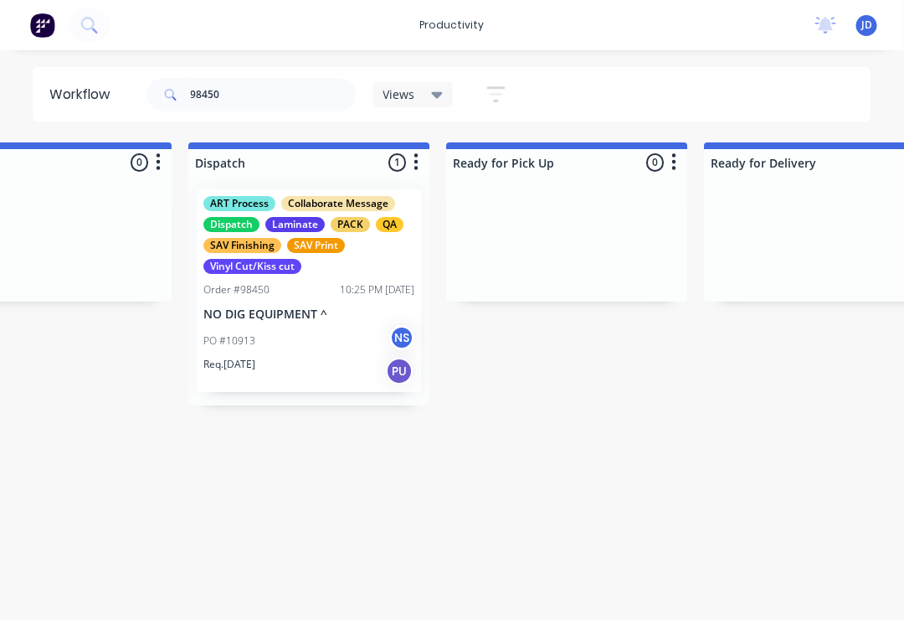
scroll to position [0, 4489]
click at [254, 101] on input "98450" at bounding box center [274, 94] width 166 height 33
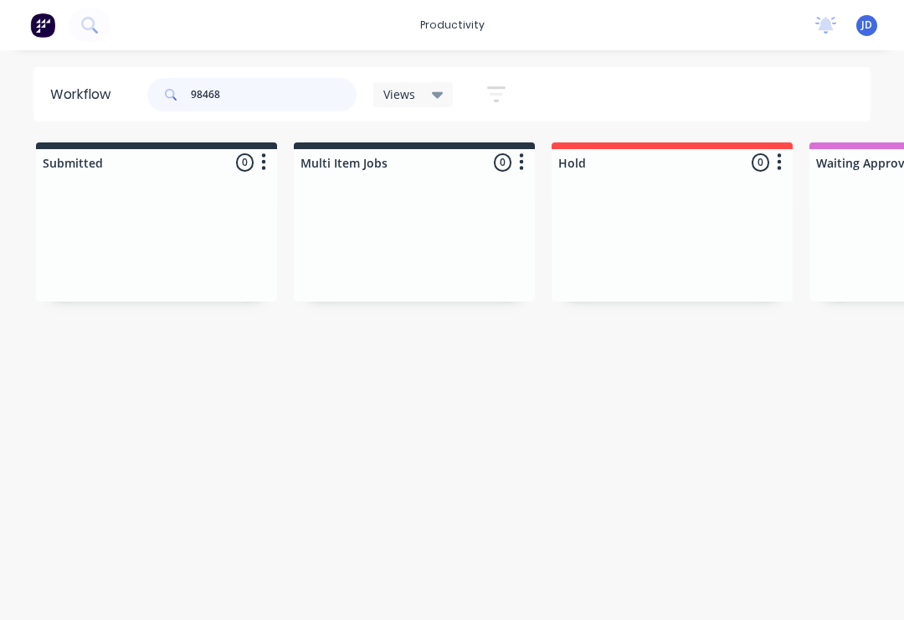
type input "98468"
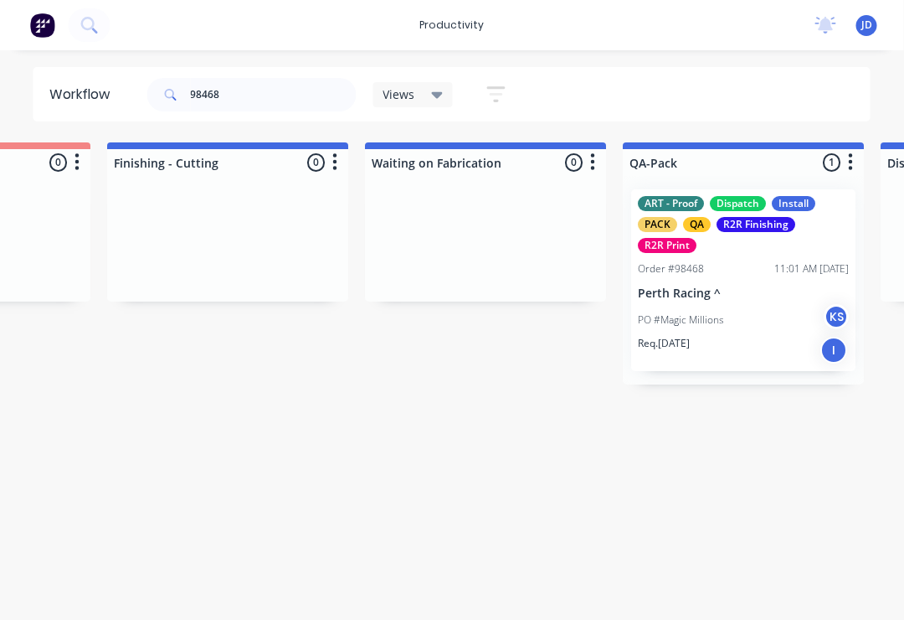
click at [732, 296] on p "Perth Racing ^" at bounding box center [744, 293] width 211 height 14
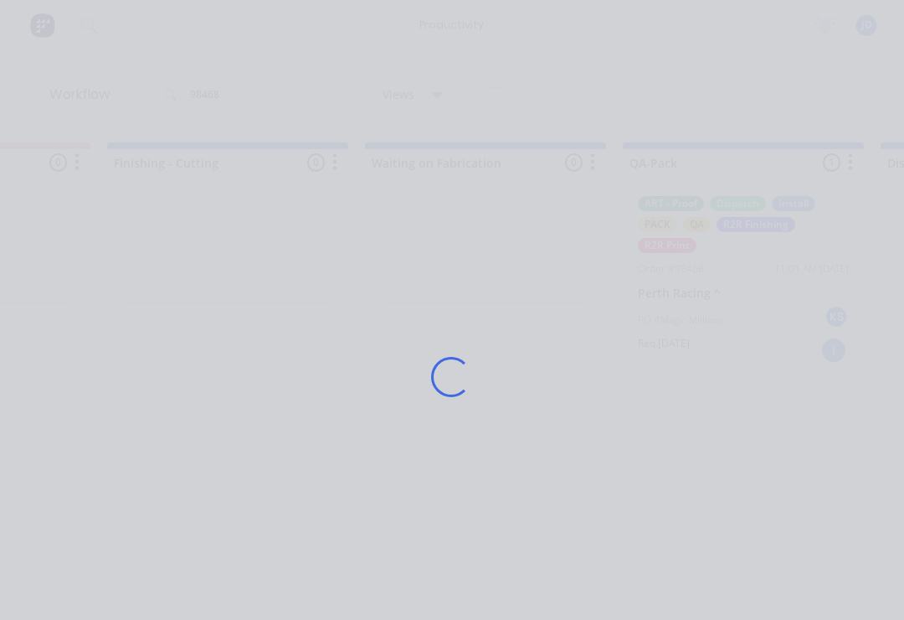
scroll to position [0, 3797]
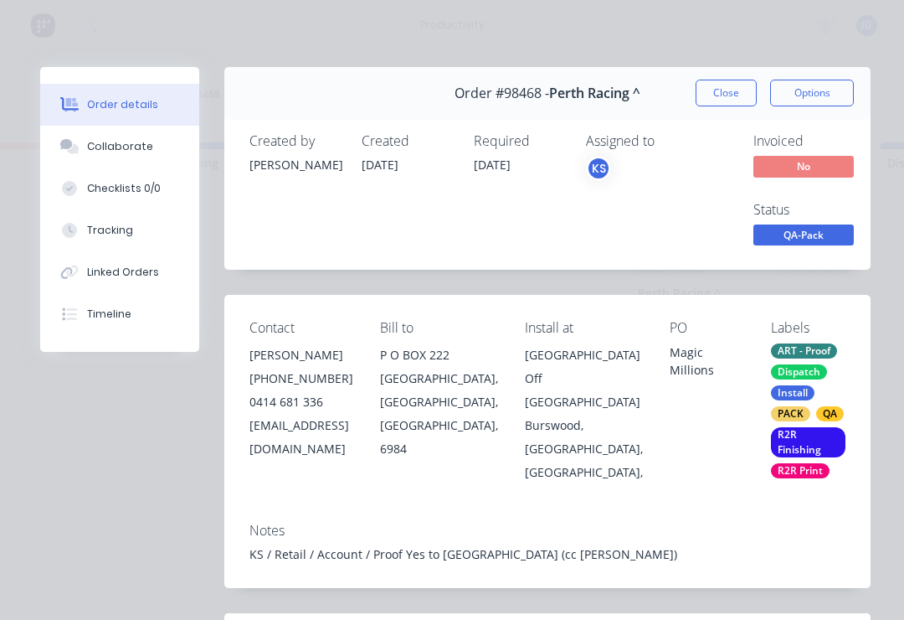
click at [130, 156] on button "Collaborate" at bounding box center [119, 147] width 159 height 42
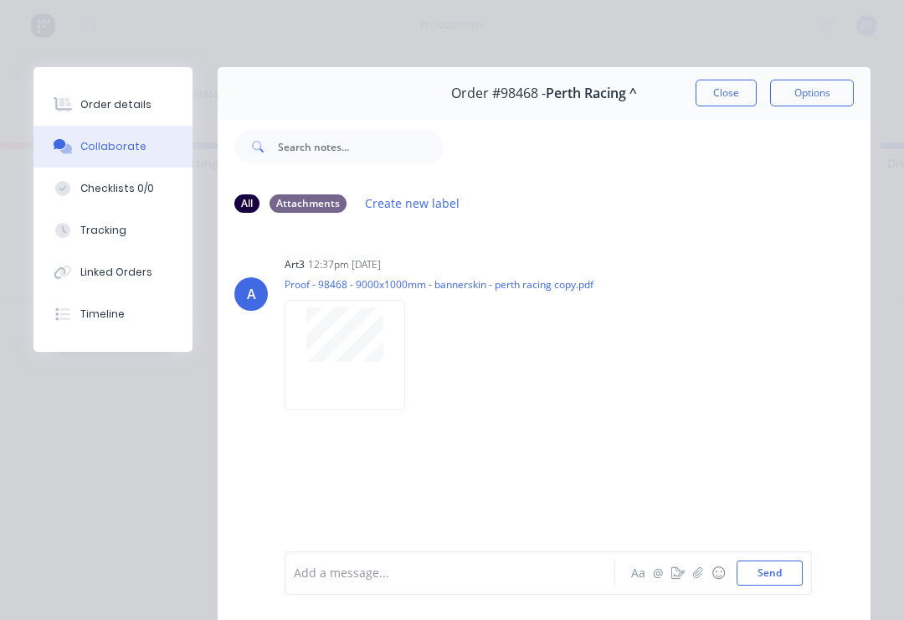
click at [697, 579] on button "button" at bounding box center [698, 573] width 20 height 20
click at [794, 561] on button "Send" at bounding box center [770, 572] width 66 height 25
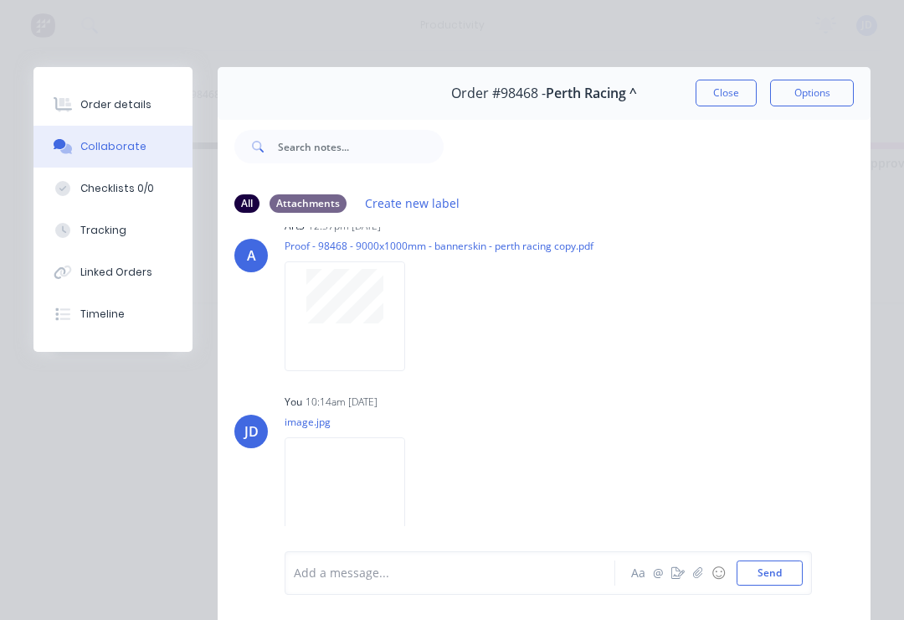
scroll to position [39, 0]
click at [724, 97] on button "Close" at bounding box center [726, 93] width 61 height 27
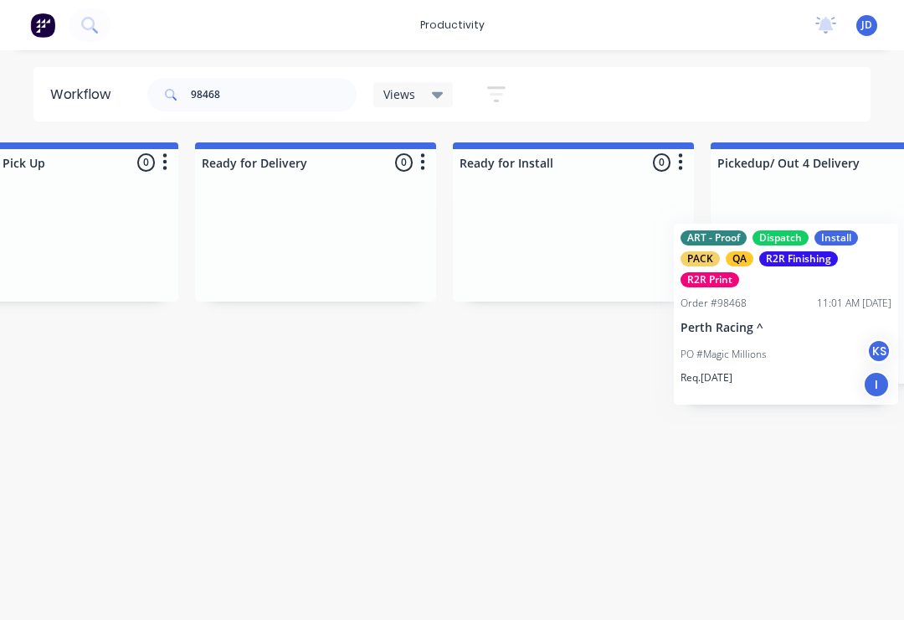
scroll to position [0, 5020]
